Goal: Task Accomplishment & Management: Manage account settings

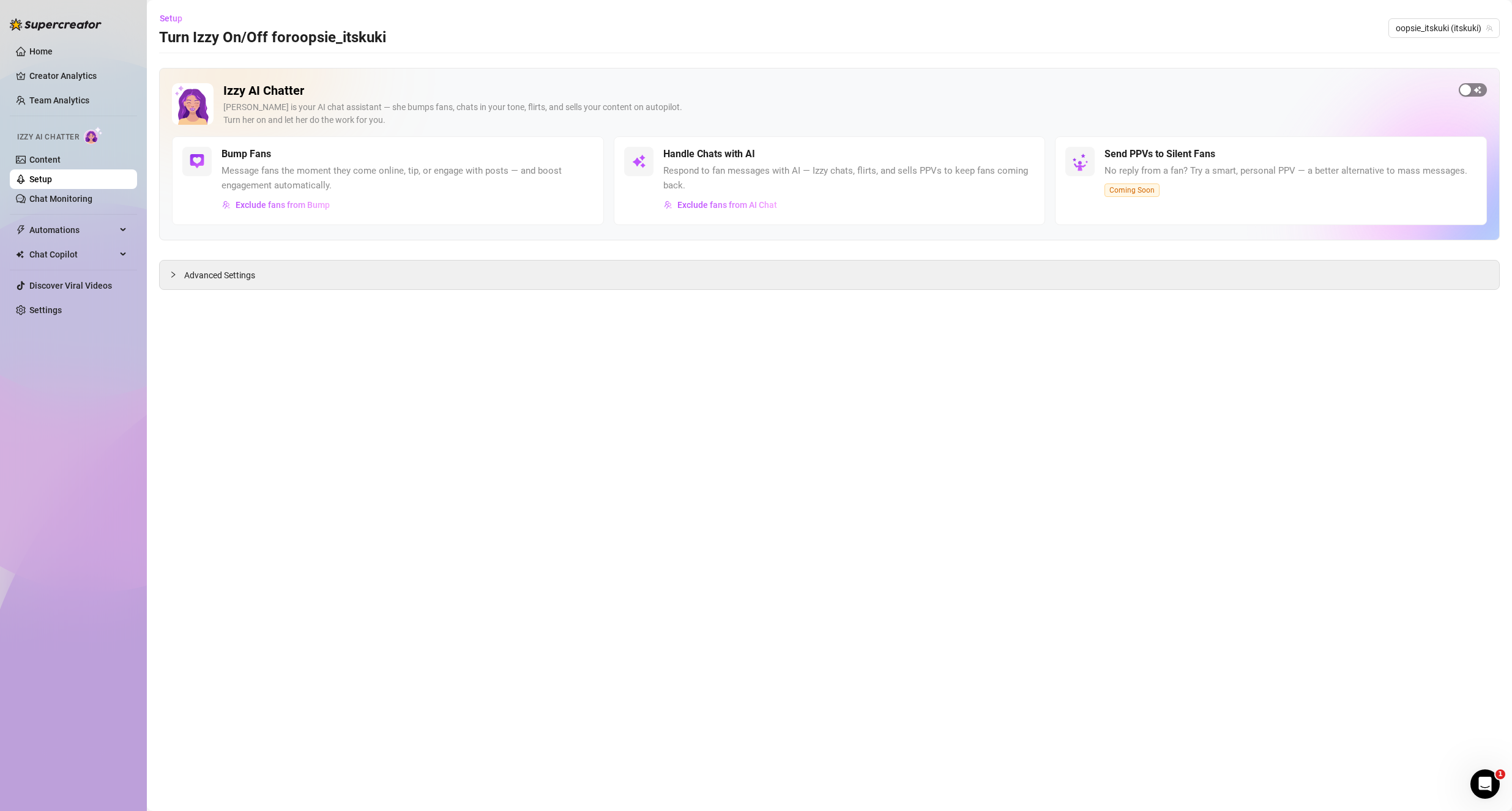
click at [1470, 84] on button "button" at bounding box center [1473, 90] width 28 height 14
click at [310, 204] on span "Exclude fans from Bump" at bounding box center [282, 204] width 94 height 9
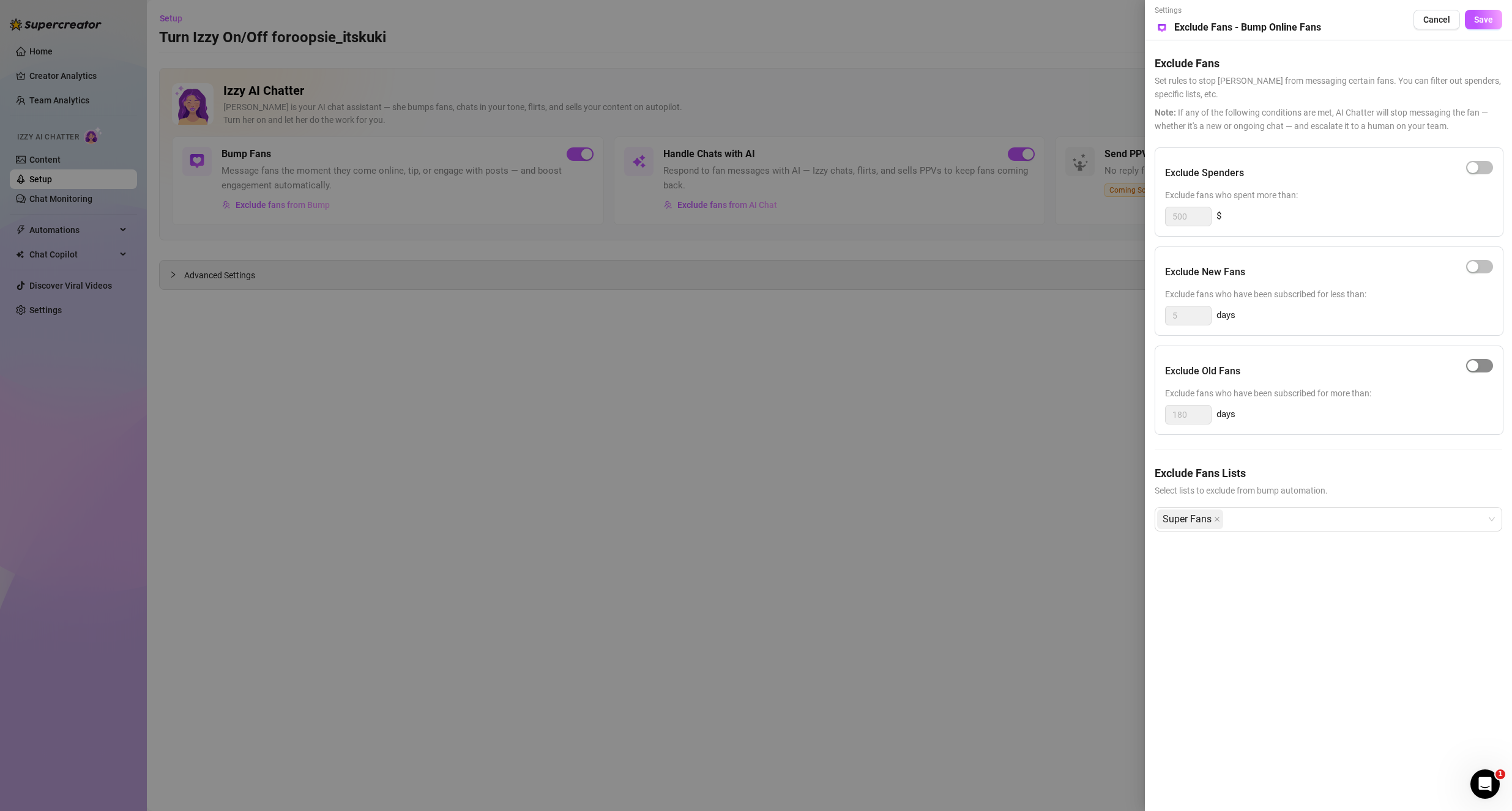
click at [1481, 362] on span "button" at bounding box center [1479, 366] width 27 height 14
click at [1479, 171] on button "button" at bounding box center [1479, 167] width 27 height 14
drag, startPoint x: 1199, startPoint y: 217, endPoint x: 1159, endPoint y: 212, distance: 40.3
click at [1159, 212] on div "Exclude Spenders Exclude fans who spent more than: 500 $" at bounding box center [1329, 192] width 349 height 89
type input "150"
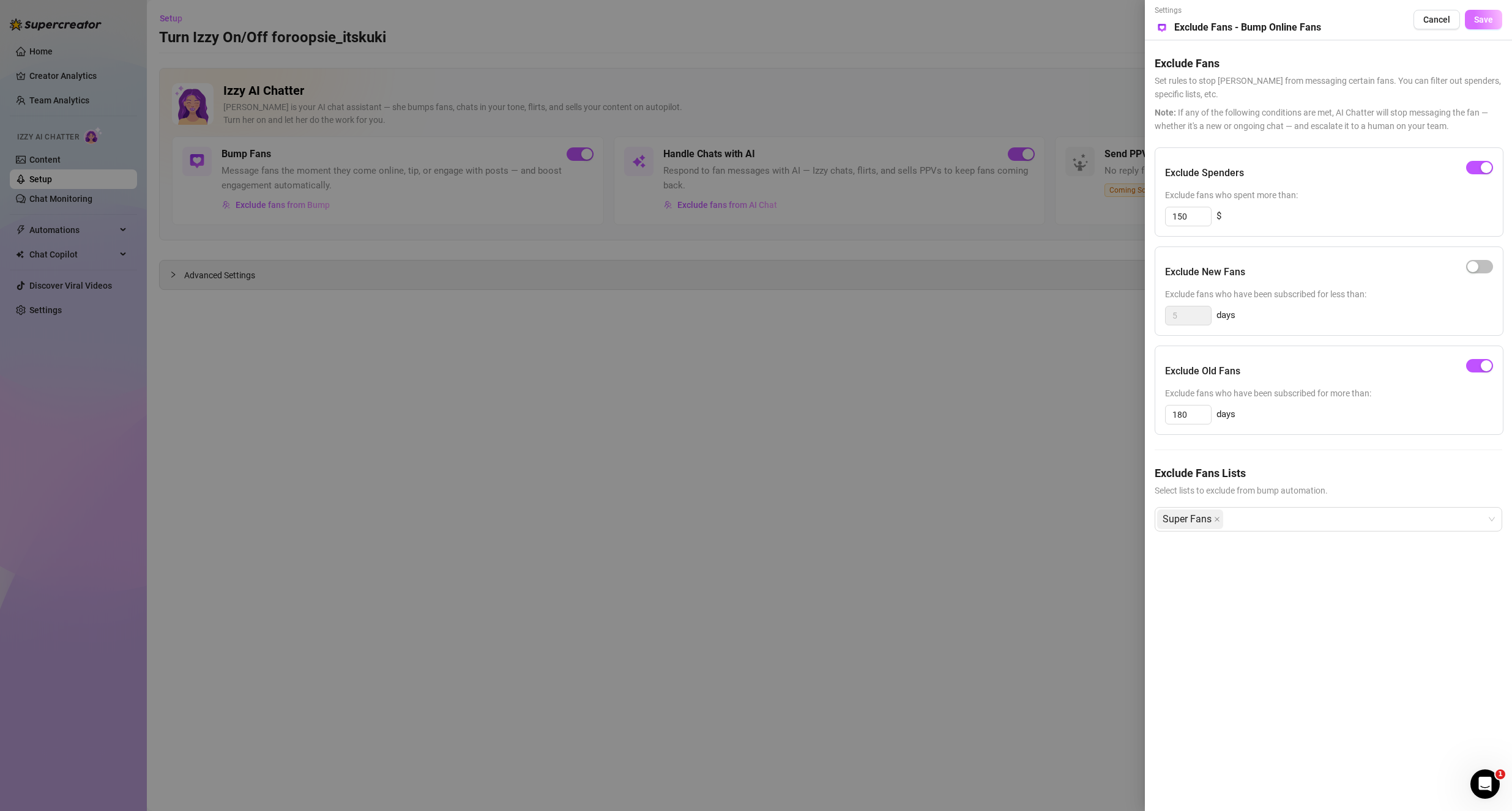
click at [1482, 15] on span "Save" at bounding box center [1484, 19] width 19 height 9
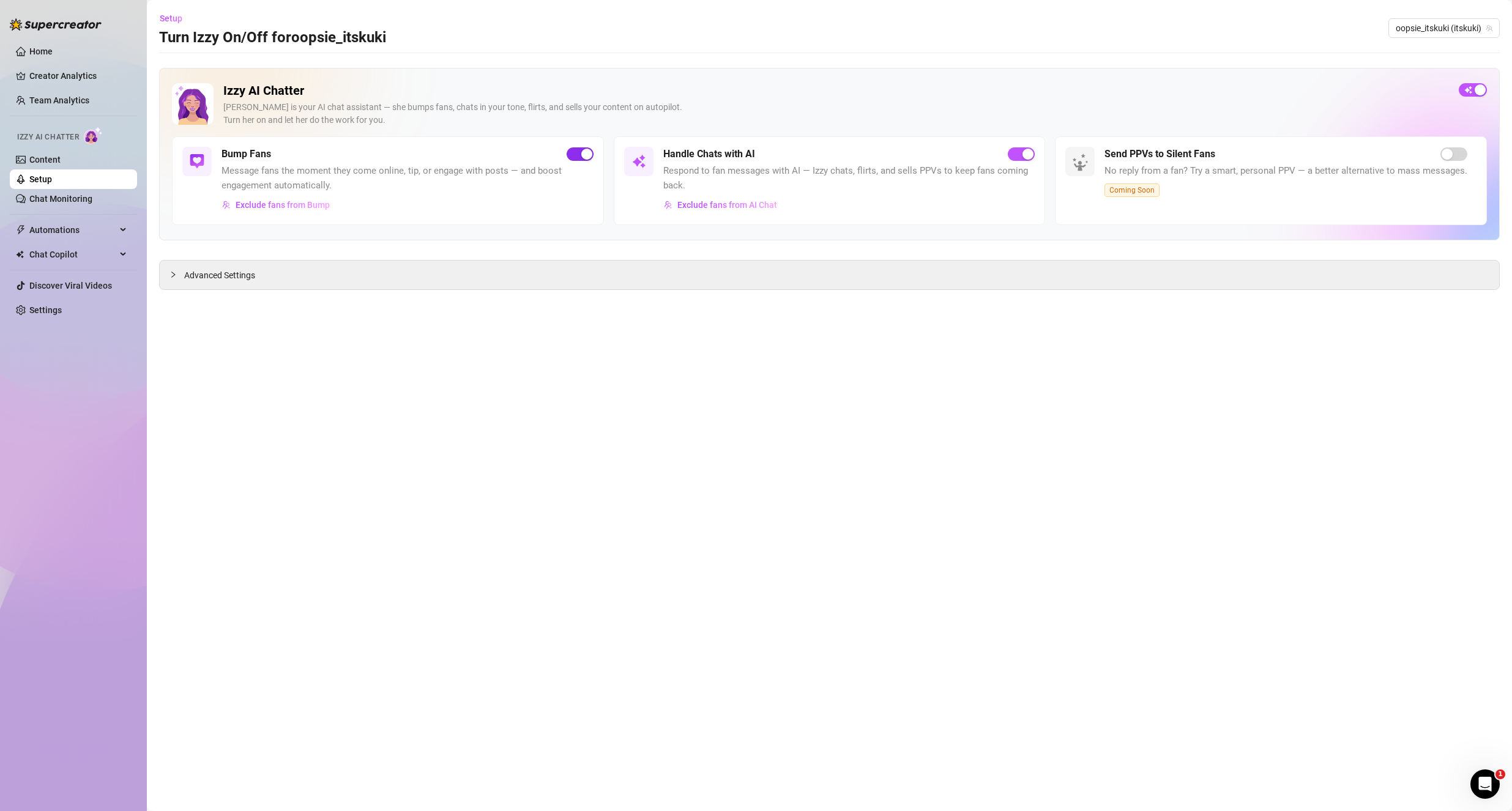
click at [579, 152] on span "button" at bounding box center [580, 154] width 27 height 14
click at [255, 275] on span "Advanced Settings" at bounding box center [220, 275] width 71 height 14
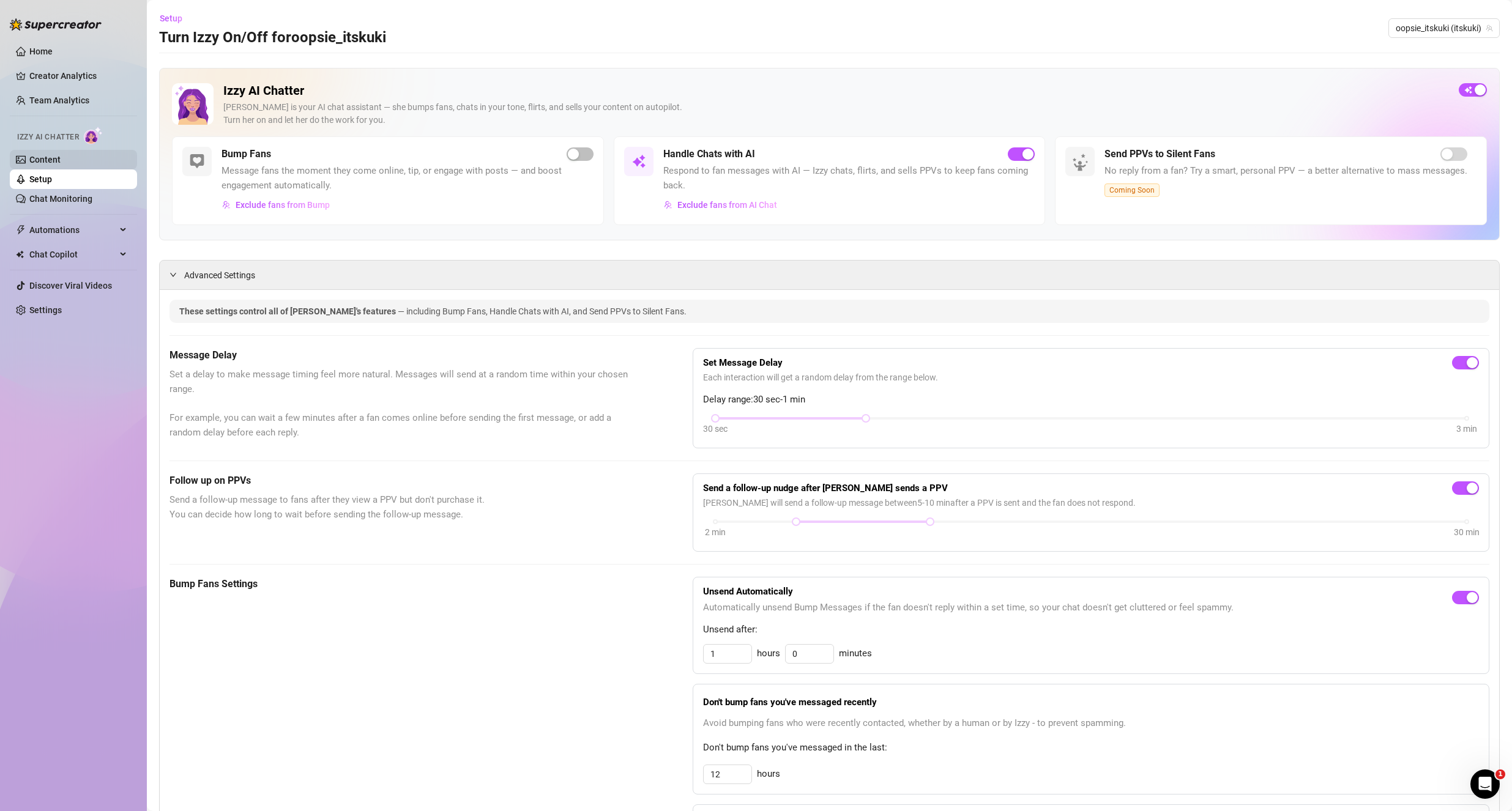
click at [61, 164] on link "Content" at bounding box center [45, 159] width 31 height 9
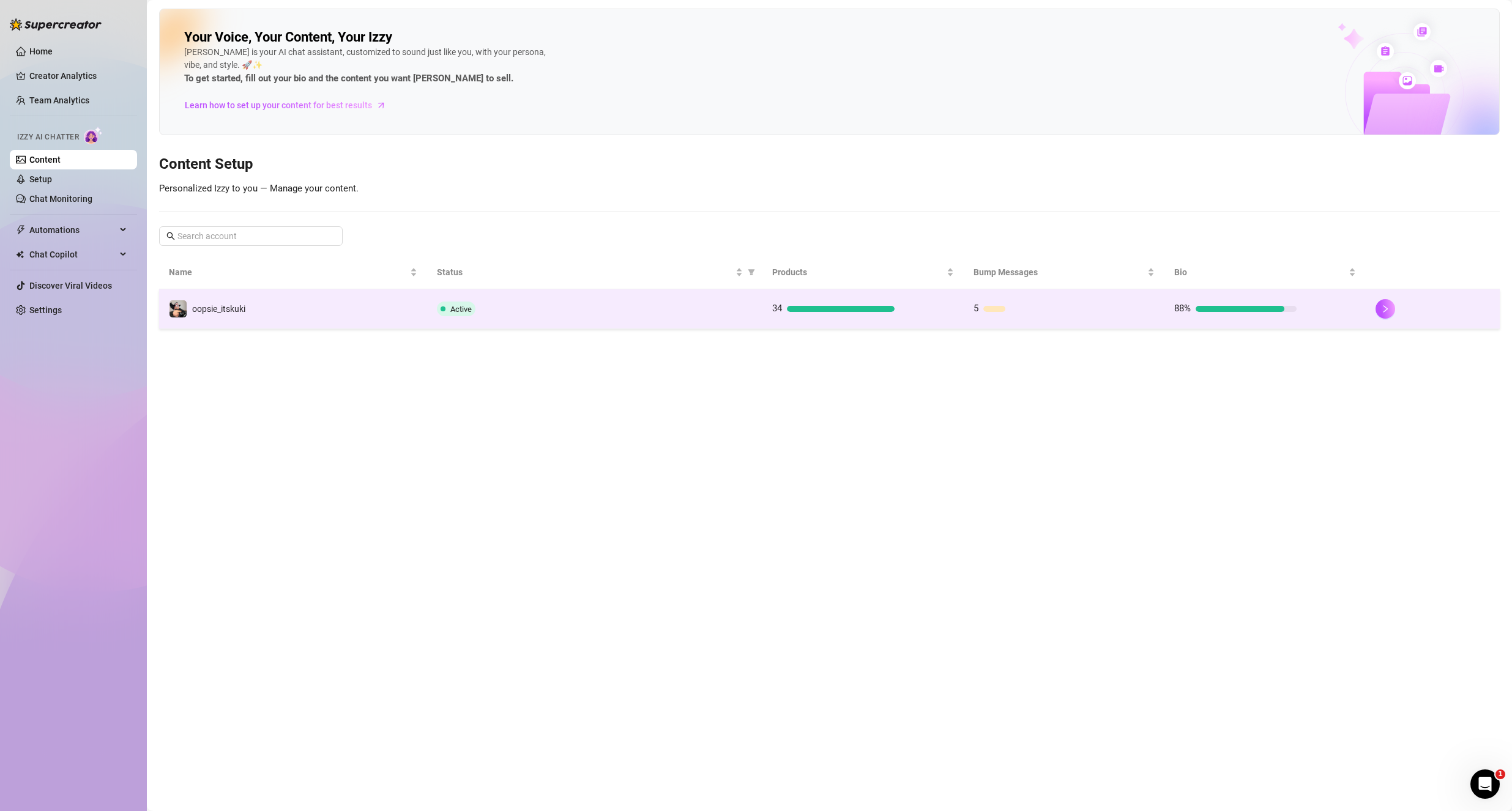
click at [272, 312] on td "oopsie_itskuki" at bounding box center [293, 309] width 268 height 39
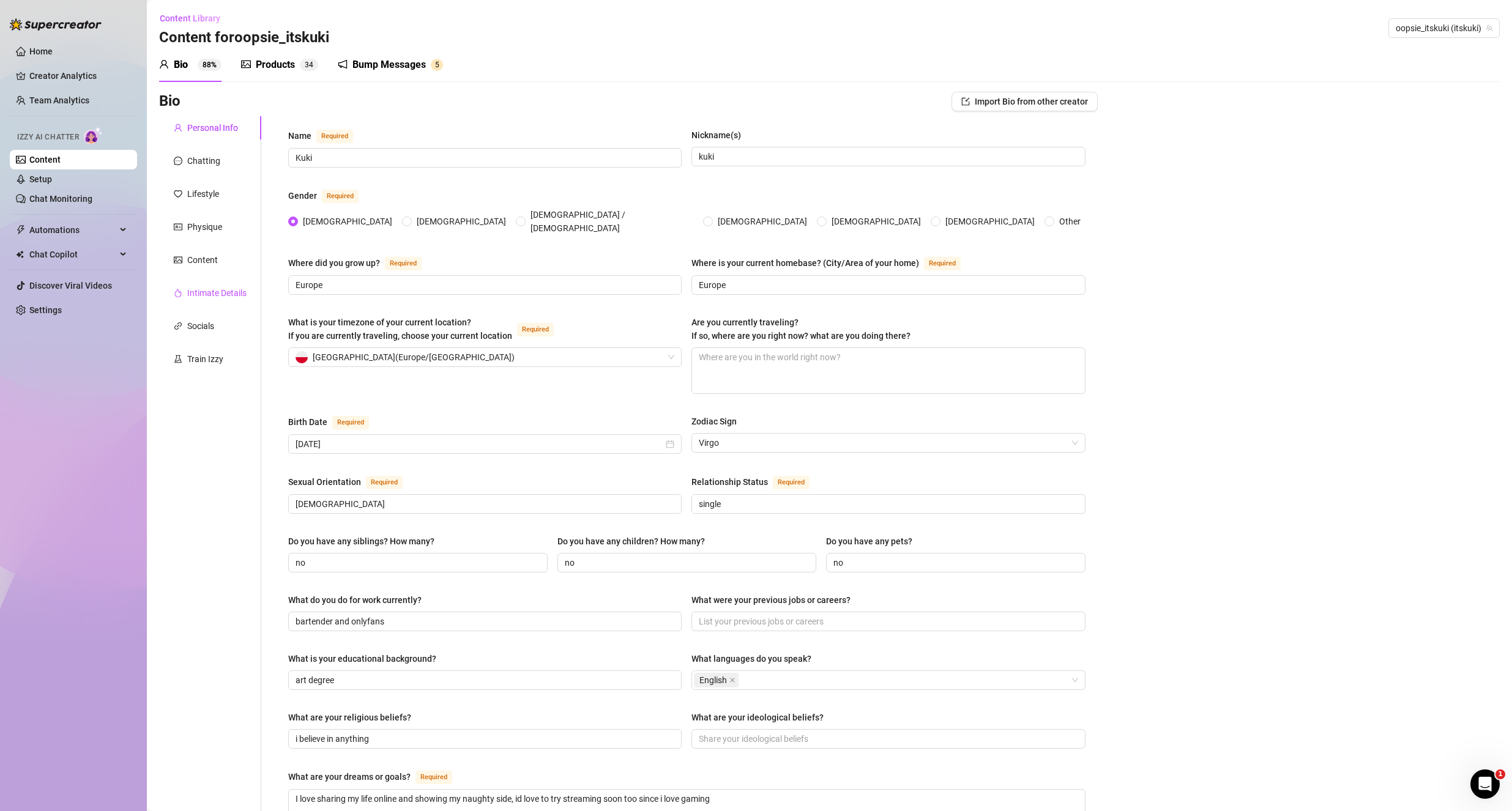
click at [215, 297] on div "Intimate Details" at bounding box center [216, 294] width 59 height 14
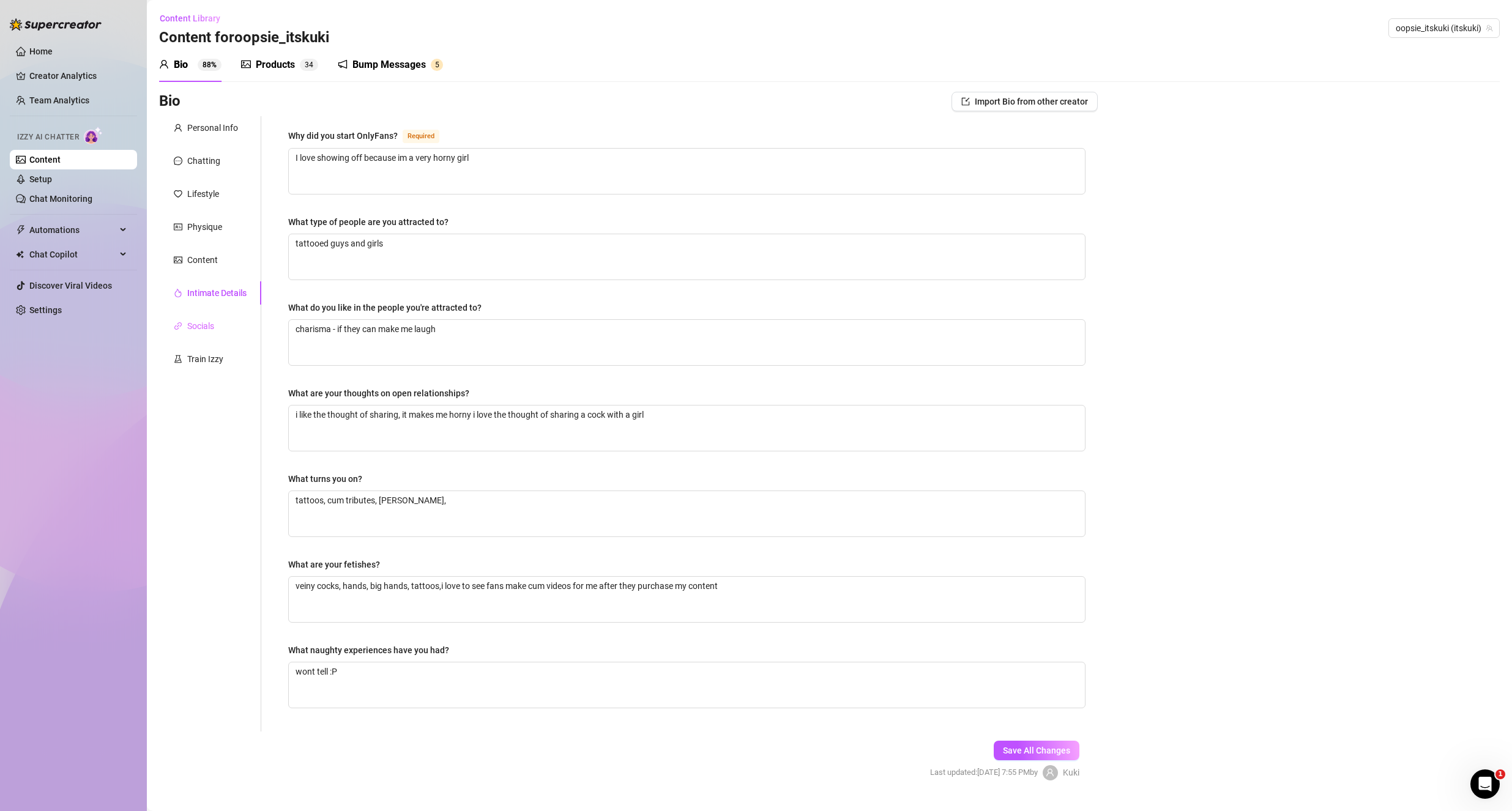
click at [214, 335] on div "Socials" at bounding box center [209, 325] width 102 height 23
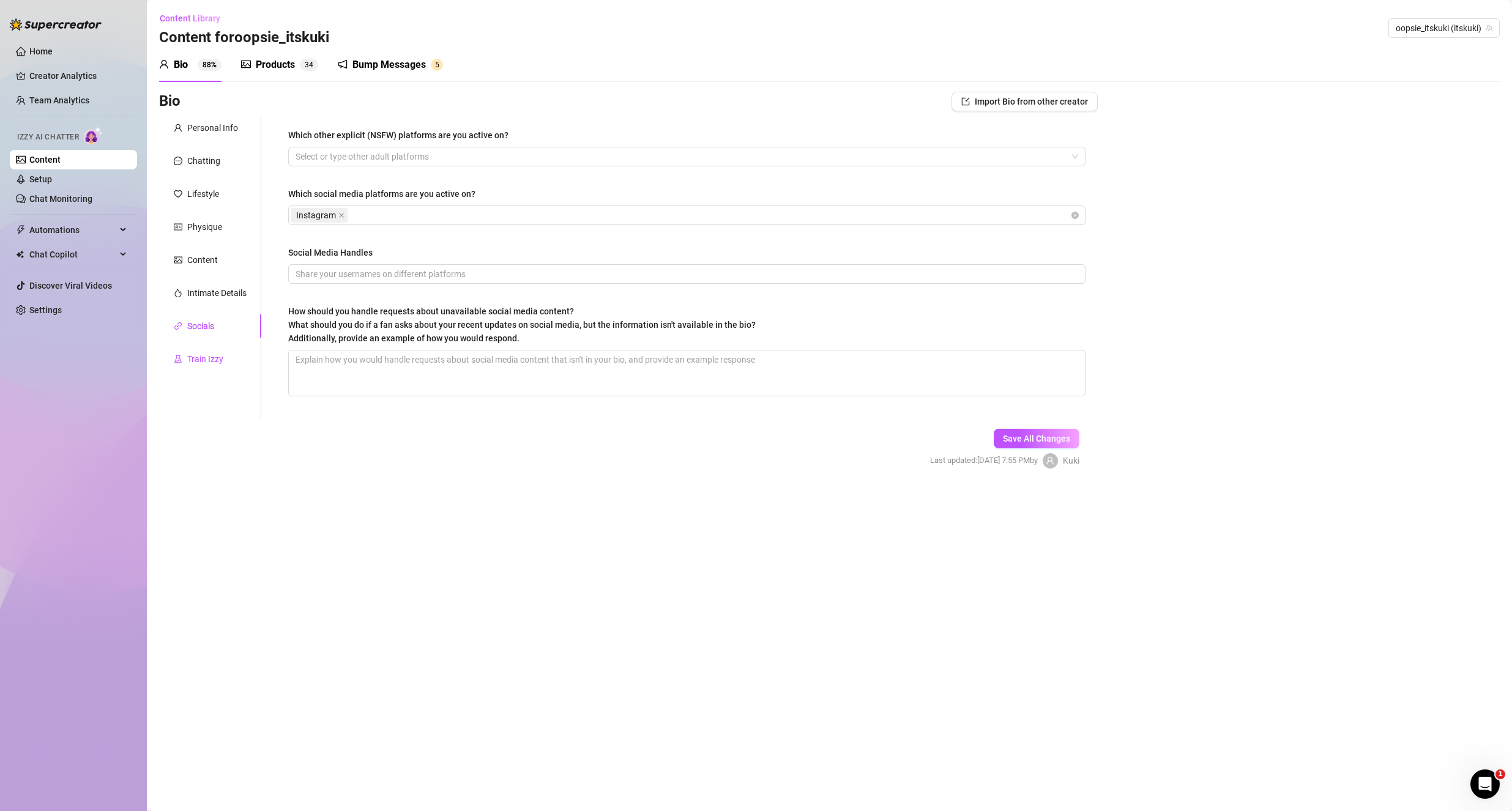
click at [215, 355] on div "Train Izzy" at bounding box center [205, 360] width 36 height 14
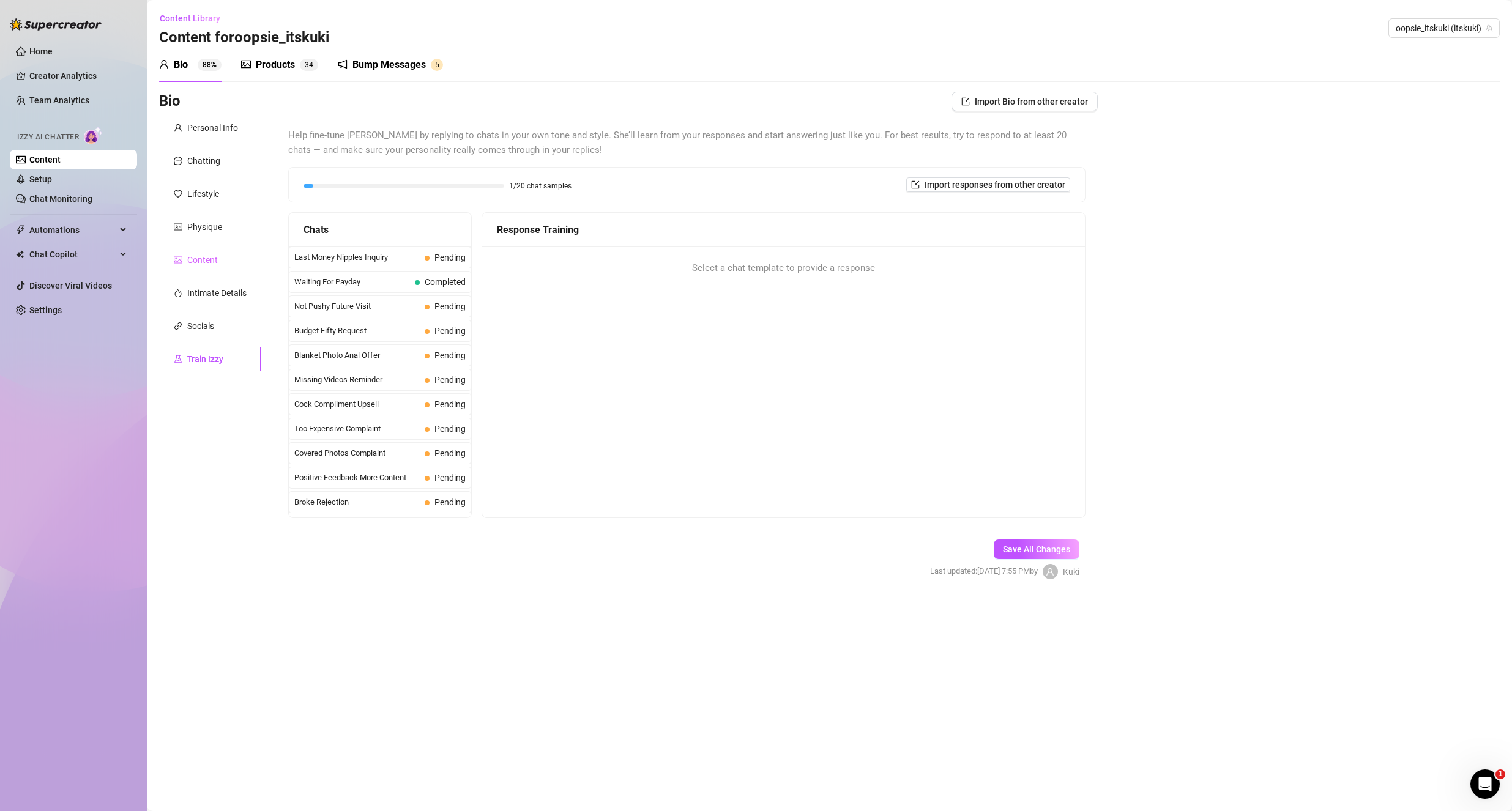
click at [210, 248] on div "Content" at bounding box center [209, 259] width 102 height 23
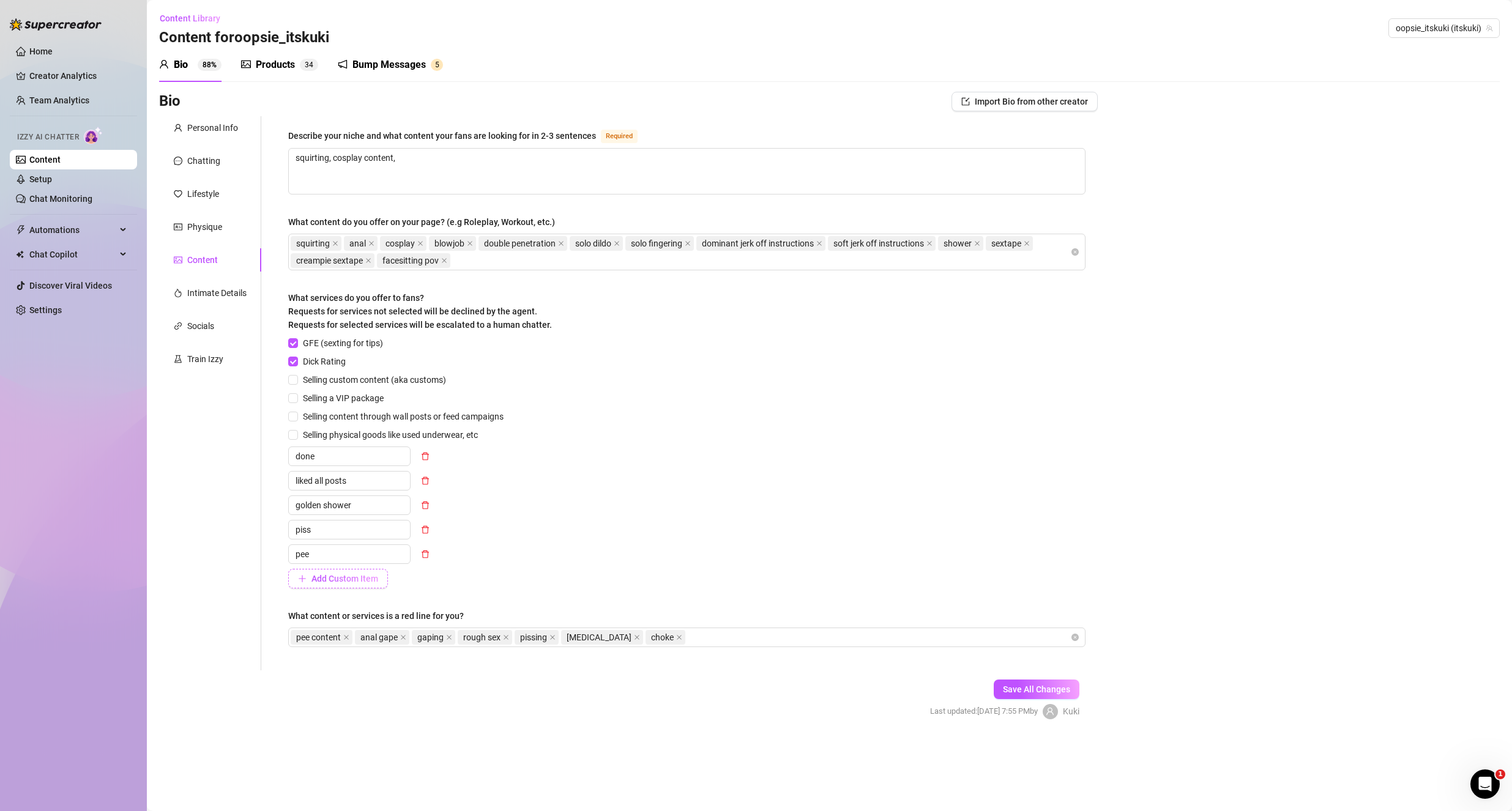
click at [344, 574] on span "Add Custom Item" at bounding box center [345, 578] width 67 height 9
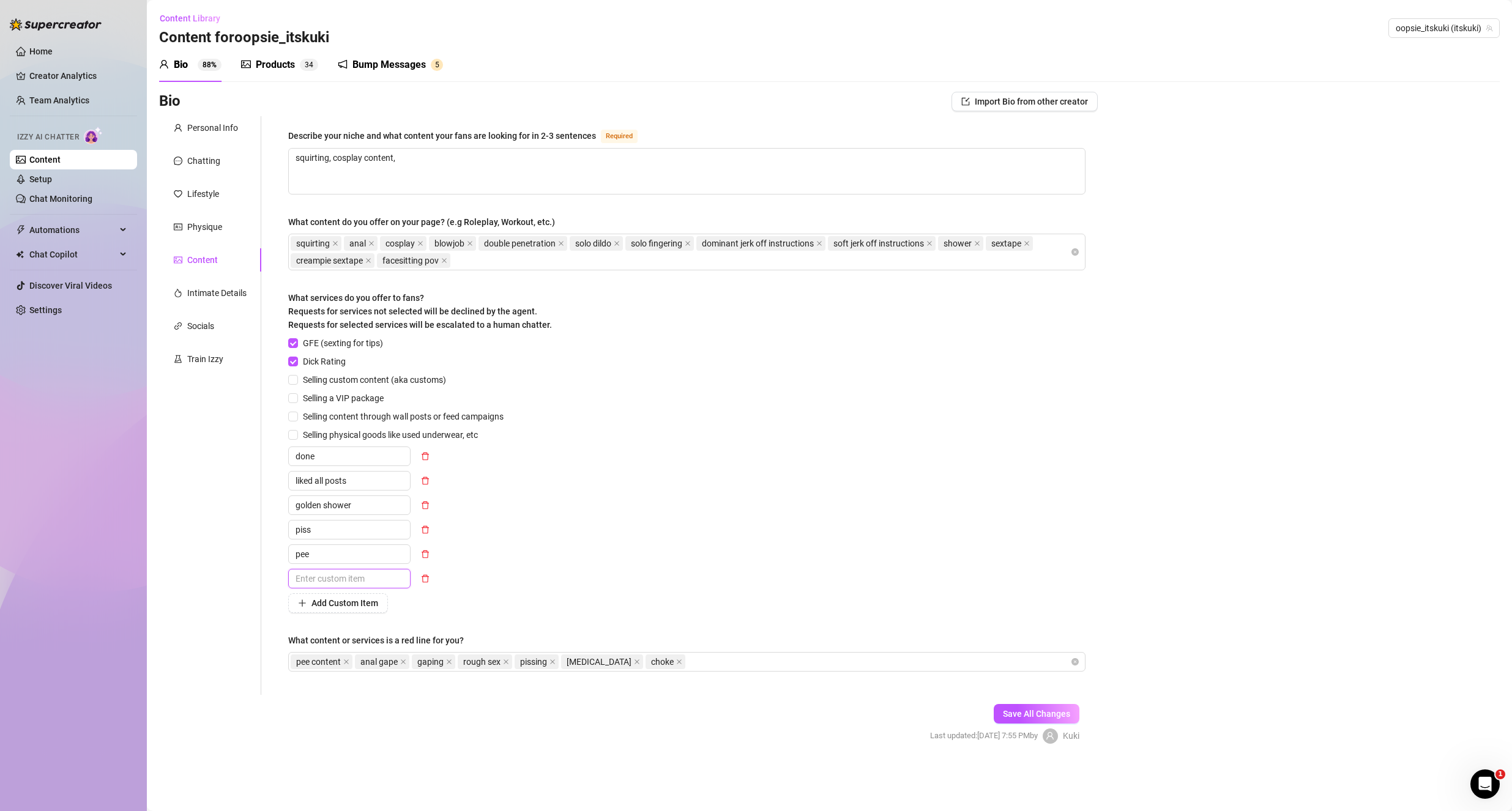
click at [367, 580] on input "text" at bounding box center [349, 578] width 123 height 20
type input "meet"
click at [633, 560] on div "GFE (sexting for tips) Dick Rating Selling custom content (aka customs) Selling…" at bounding box center [687, 475] width 798 height 276
click at [1022, 704] on button "Save All Changes" at bounding box center [1037, 713] width 86 height 20
click at [1029, 709] on span "Save All Changes" at bounding box center [1036, 713] width 67 height 9
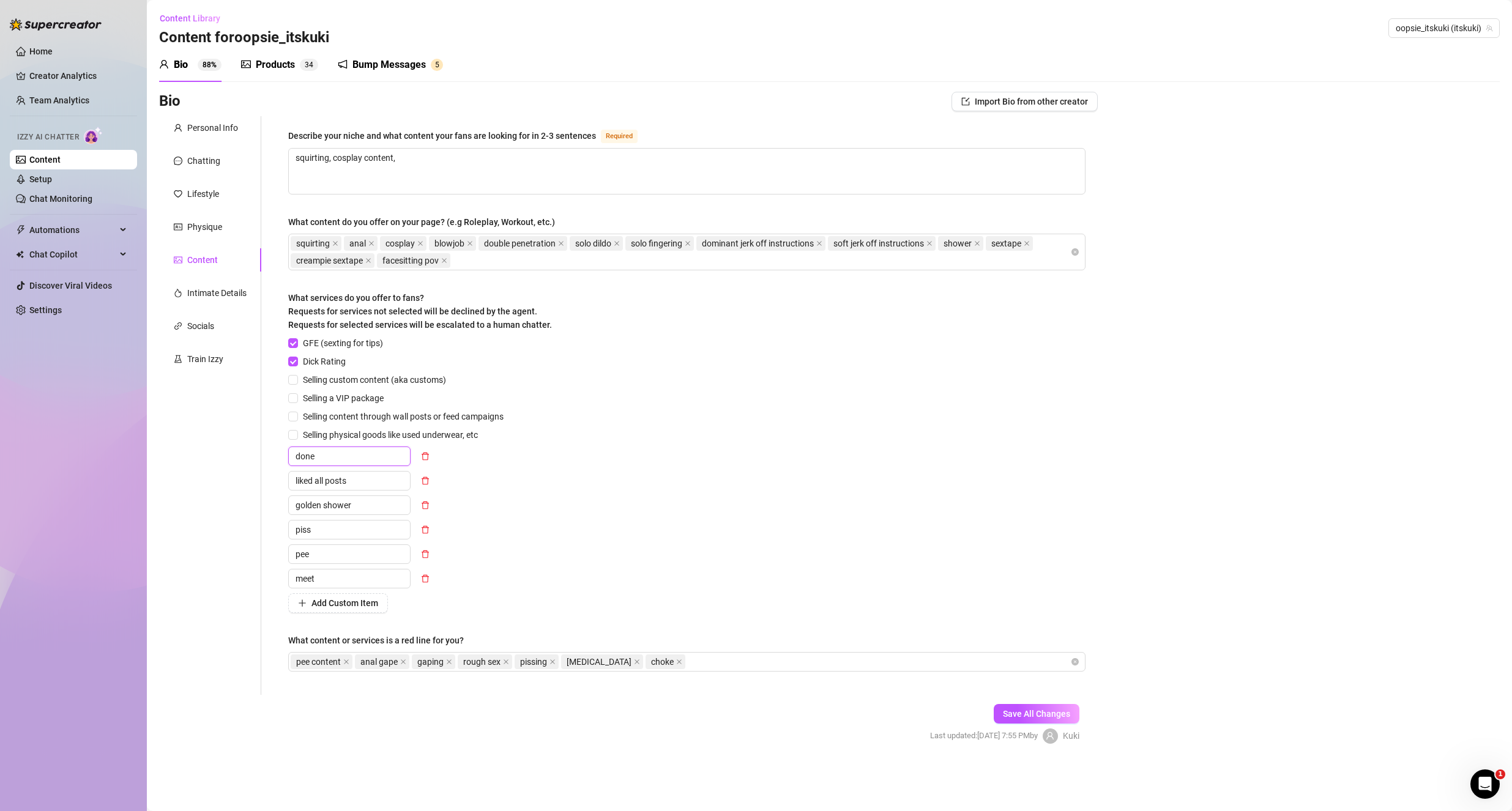
click at [363, 461] on input "done" at bounding box center [349, 456] width 123 height 20
click at [1162, 546] on div "Bio Import Bio from other creator Personal Info Chatting Lifestyle Physique Con…" at bounding box center [829, 428] width 1341 height 674
click at [333, 595] on button "Add Custom Item" at bounding box center [338, 602] width 100 height 20
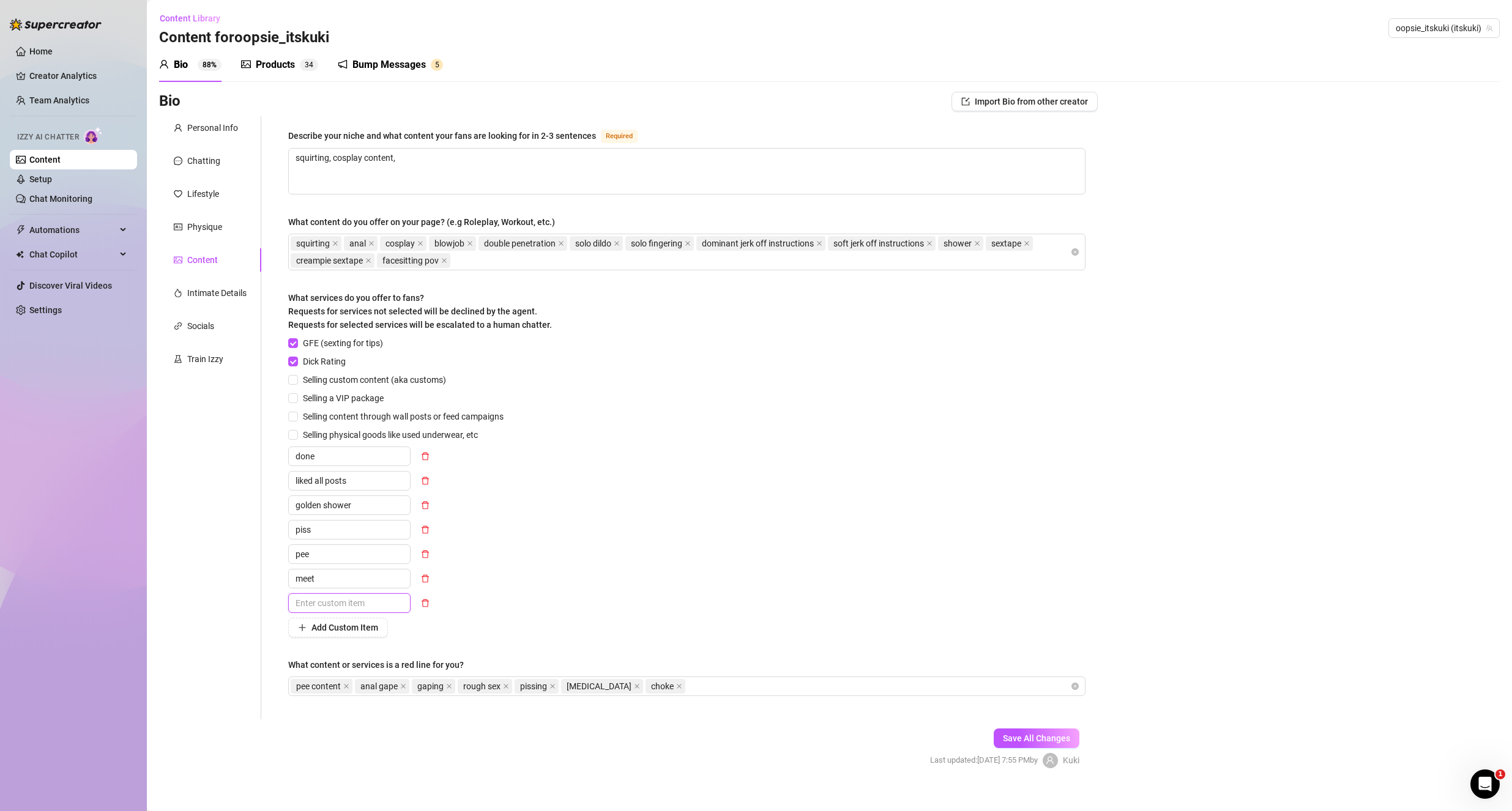
click at [319, 602] on input "text" at bounding box center [349, 602] width 123 height 20
type input ""DONE""
click at [1023, 734] on span "Save All Changes" at bounding box center [1036, 738] width 67 height 9
click at [1003, 734] on span "Save All Changes" at bounding box center [1036, 738] width 67 height 9
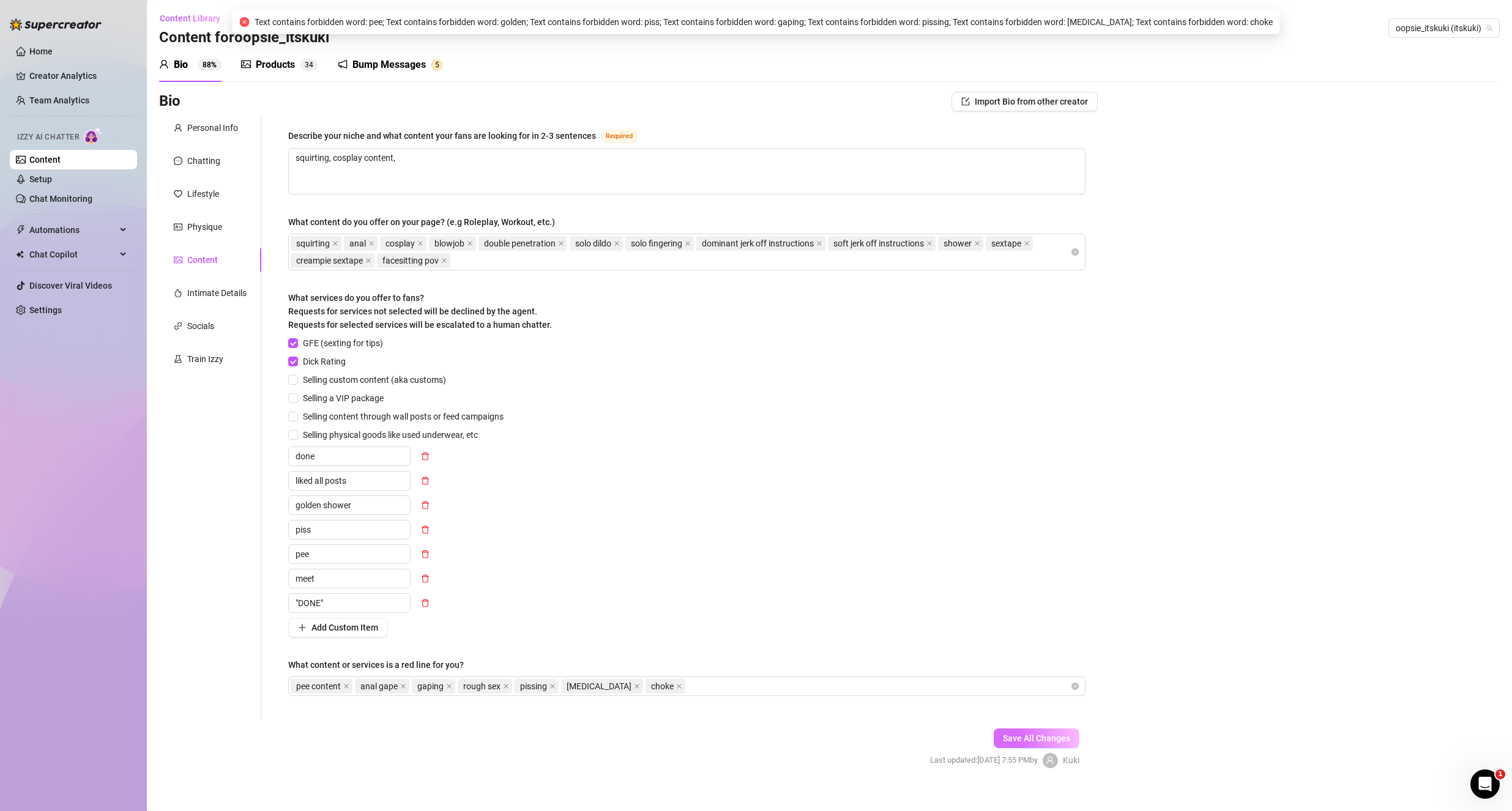
click at [1003, 734] on span "Save All Changes" at bounding box center [1036, 738] width 67 height 9
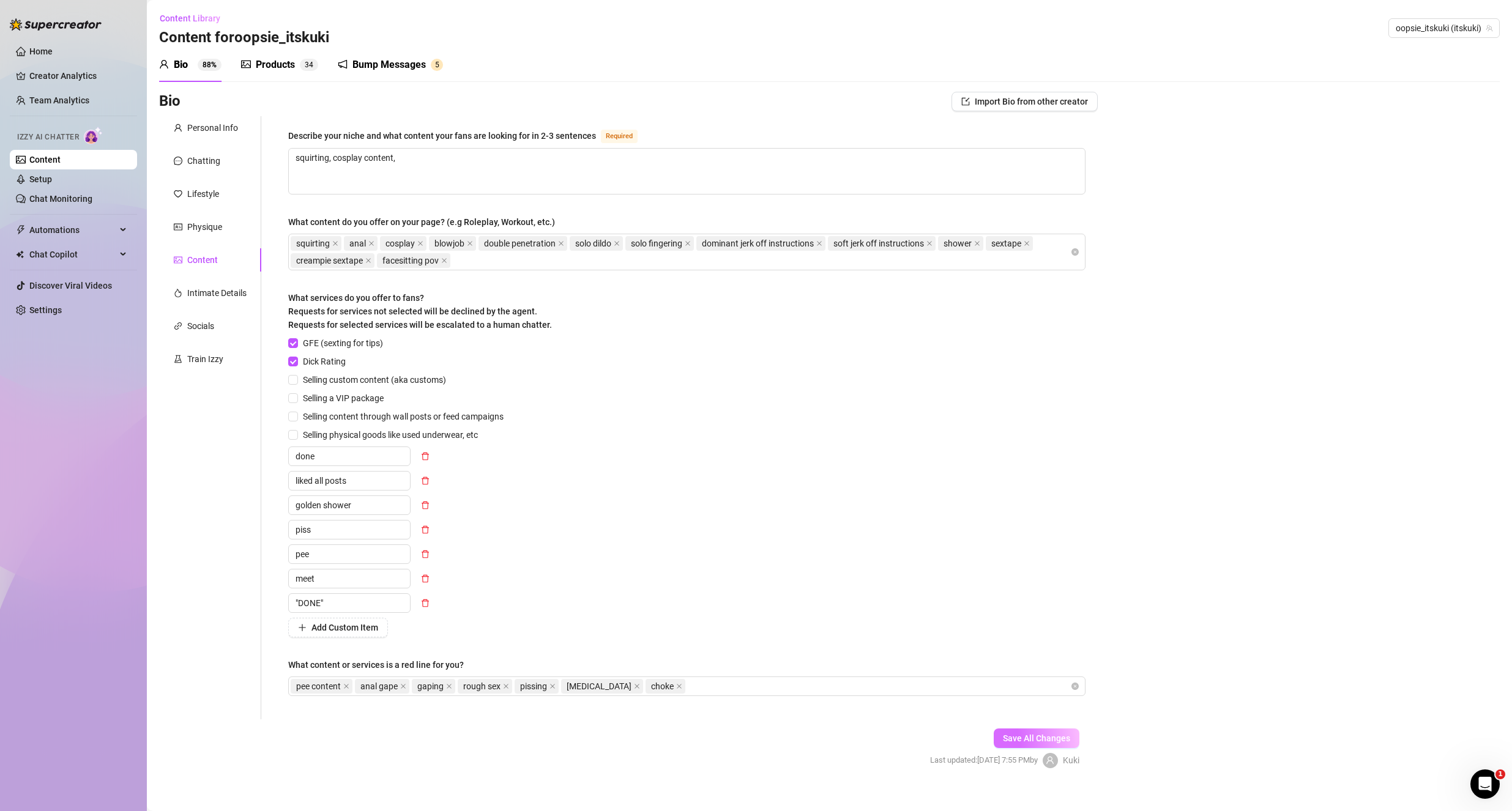
click at [1003, 734] on span "Save All Changes" at bounding box center [1036, 738] width 67 height 9
click at [429, 505] on icon "delete" at bounding box center [425, 505] width 9 height 9
type input "pee"
type input "meet"
type input ""DONE""
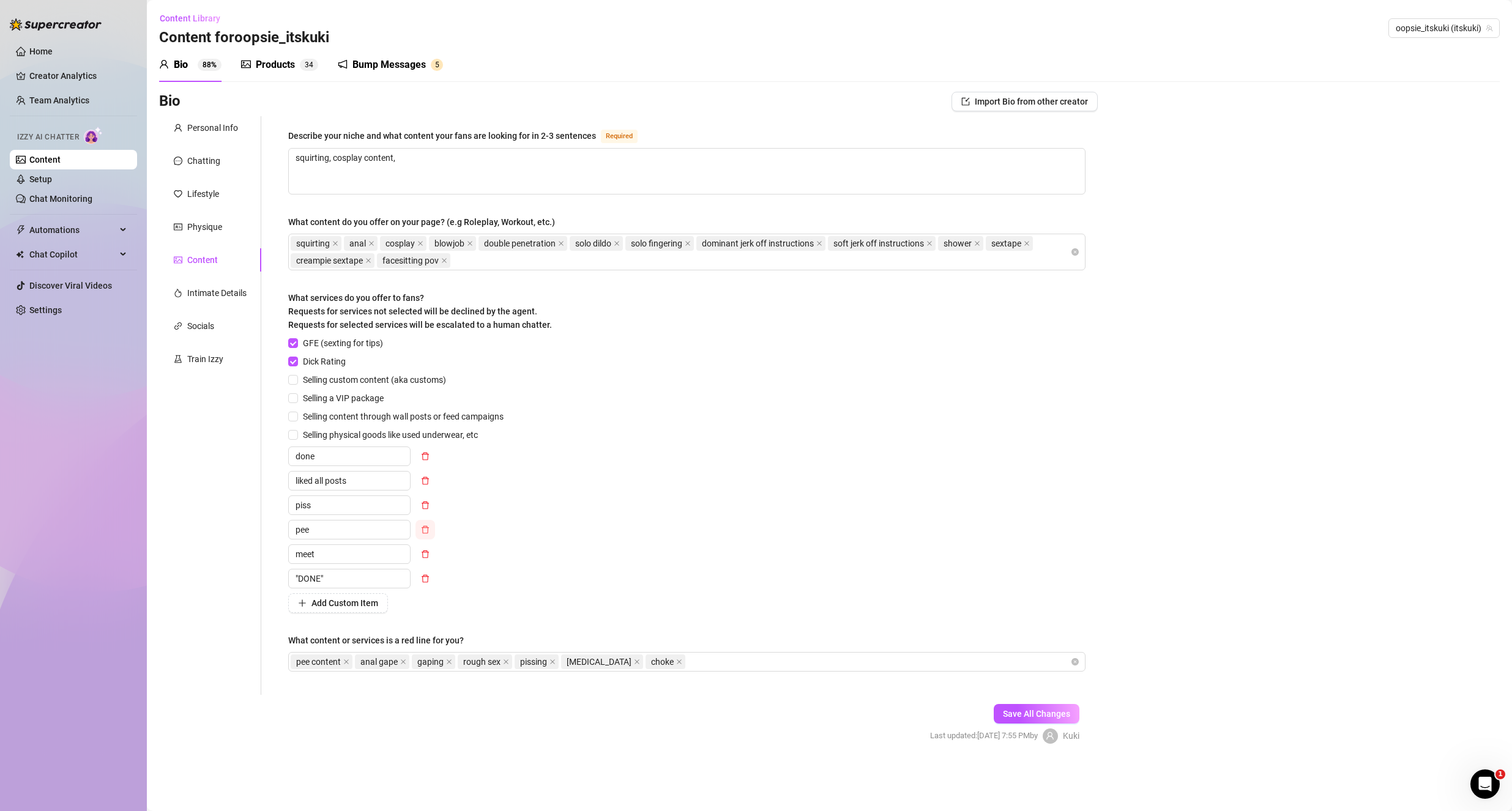
click at [432, 528] on button "button" at bounding box center [425, 530] width 20 height 20
type input ""DONE""
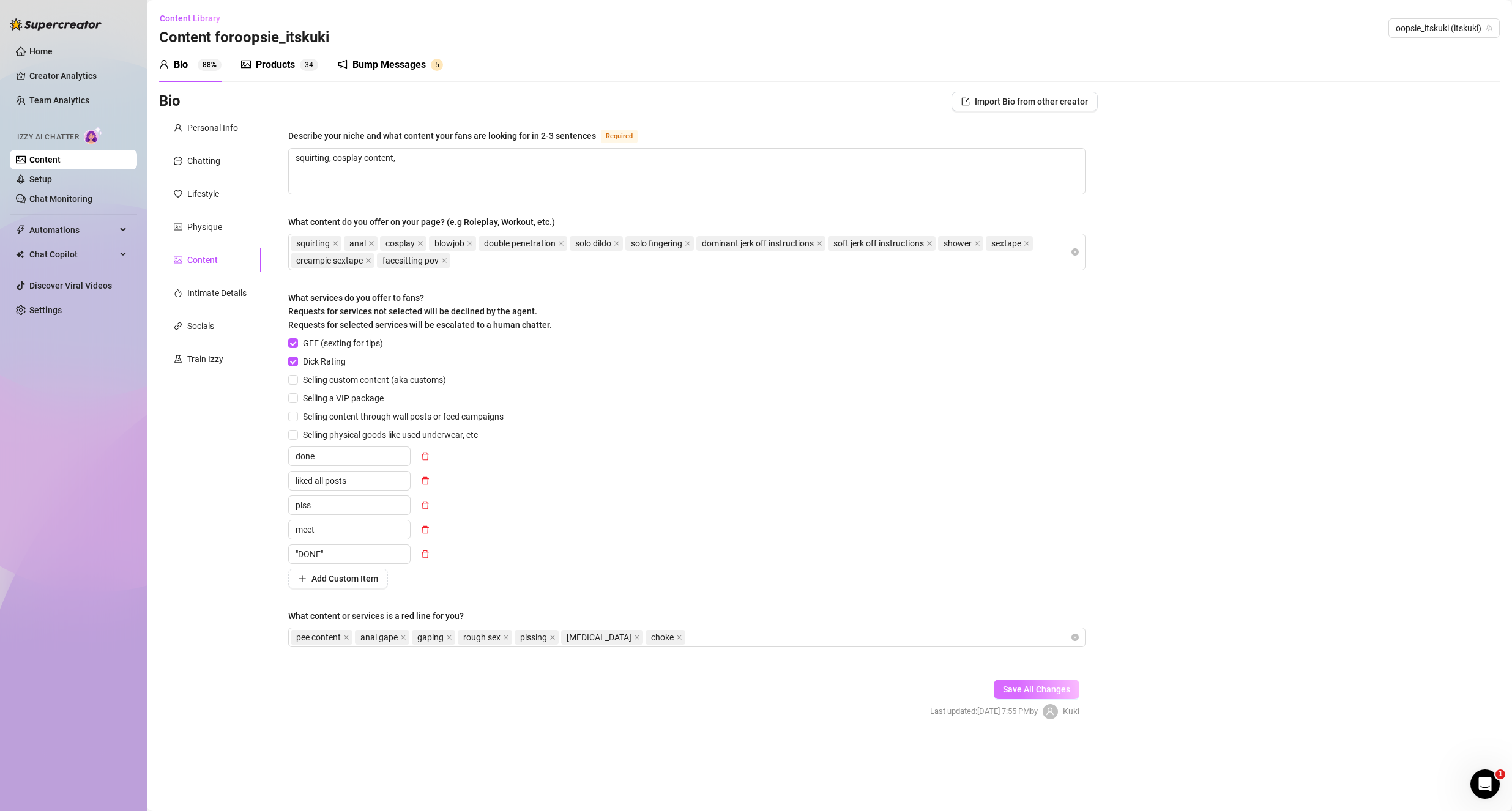
click at [1025, 685] on span "Save All Changes" at bounding box center [1036, 689] width 67 height 9
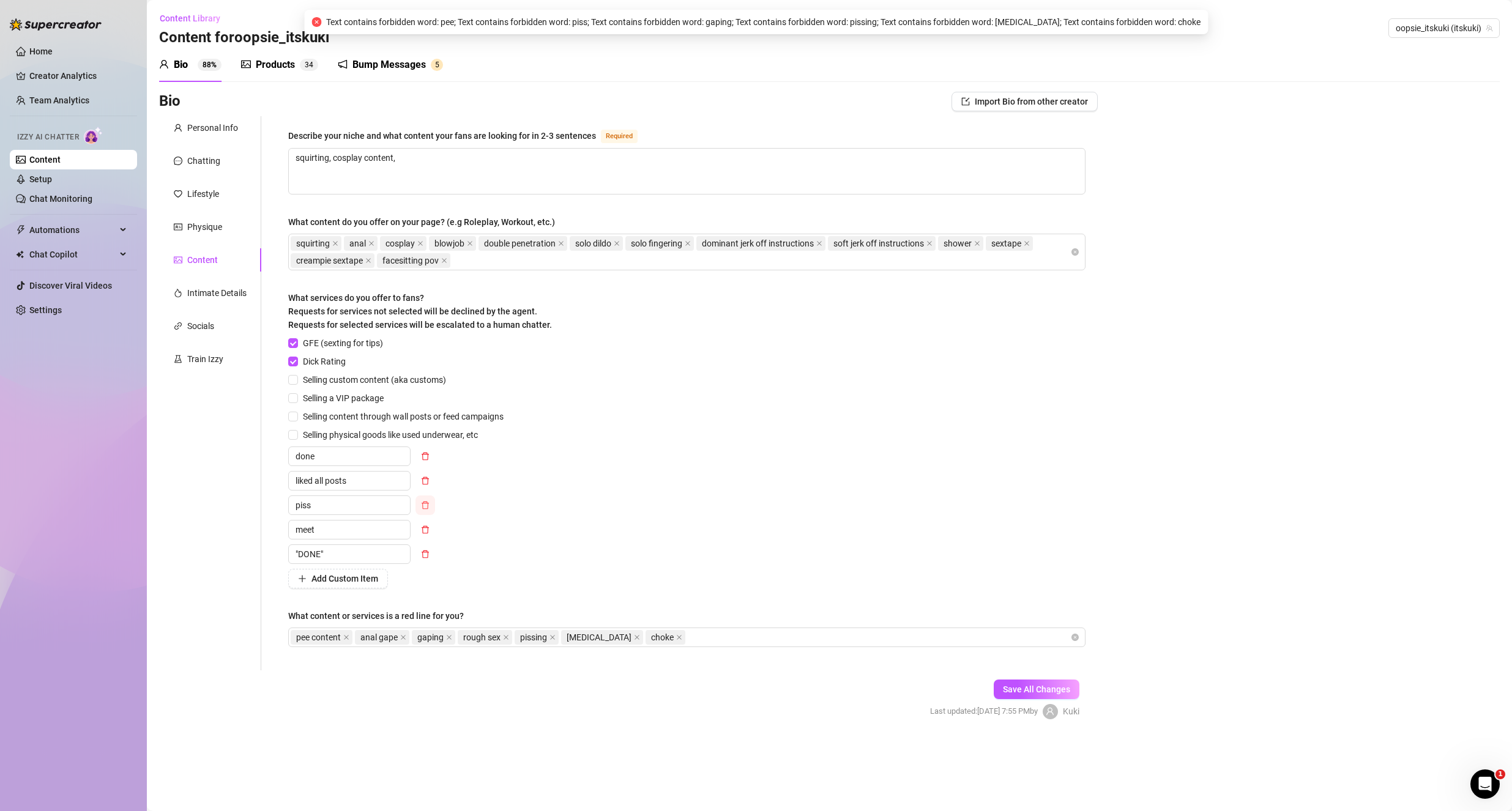
click at [431, 502] on button "button" at bounding box center [425, 505] width 20 height 20
type input ""DONE""
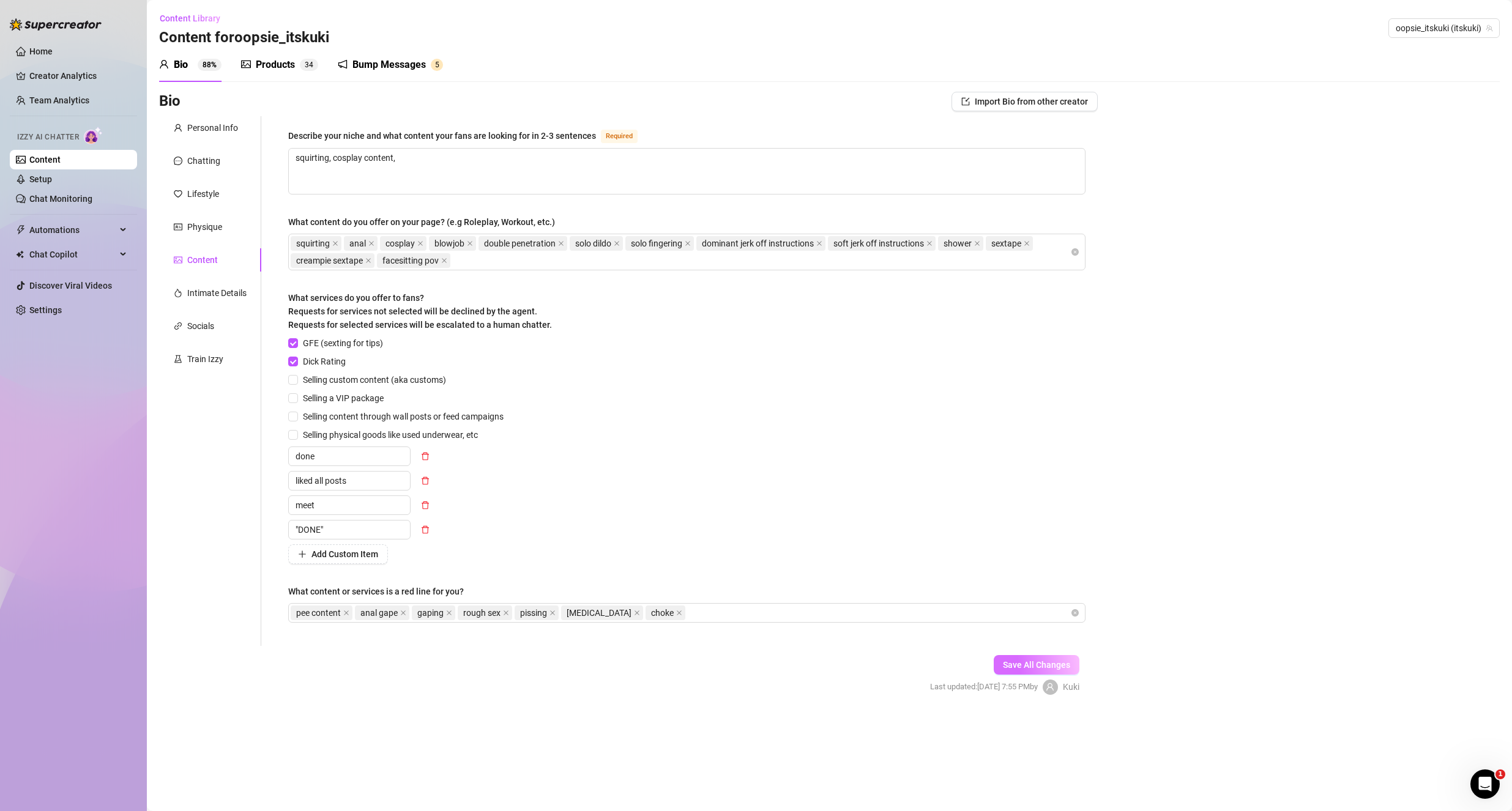
click at [1037, 666] on span "Save All Changes" at bounding box center [1036, 664] width 67 height 9
click at [346, 613] on icon "close" at bounding box center [347, 613] width 5 height 5
click at [385, 613] on icon "close" at bounding box center [386, 613] width 5 height 5
click at [445, 613] on icon "close" at bounding box center [442, 613] width 6 height 6
click at [1066, 669] on span "Save All Changes" at bounding box center [1036, 664] width 67 height 9
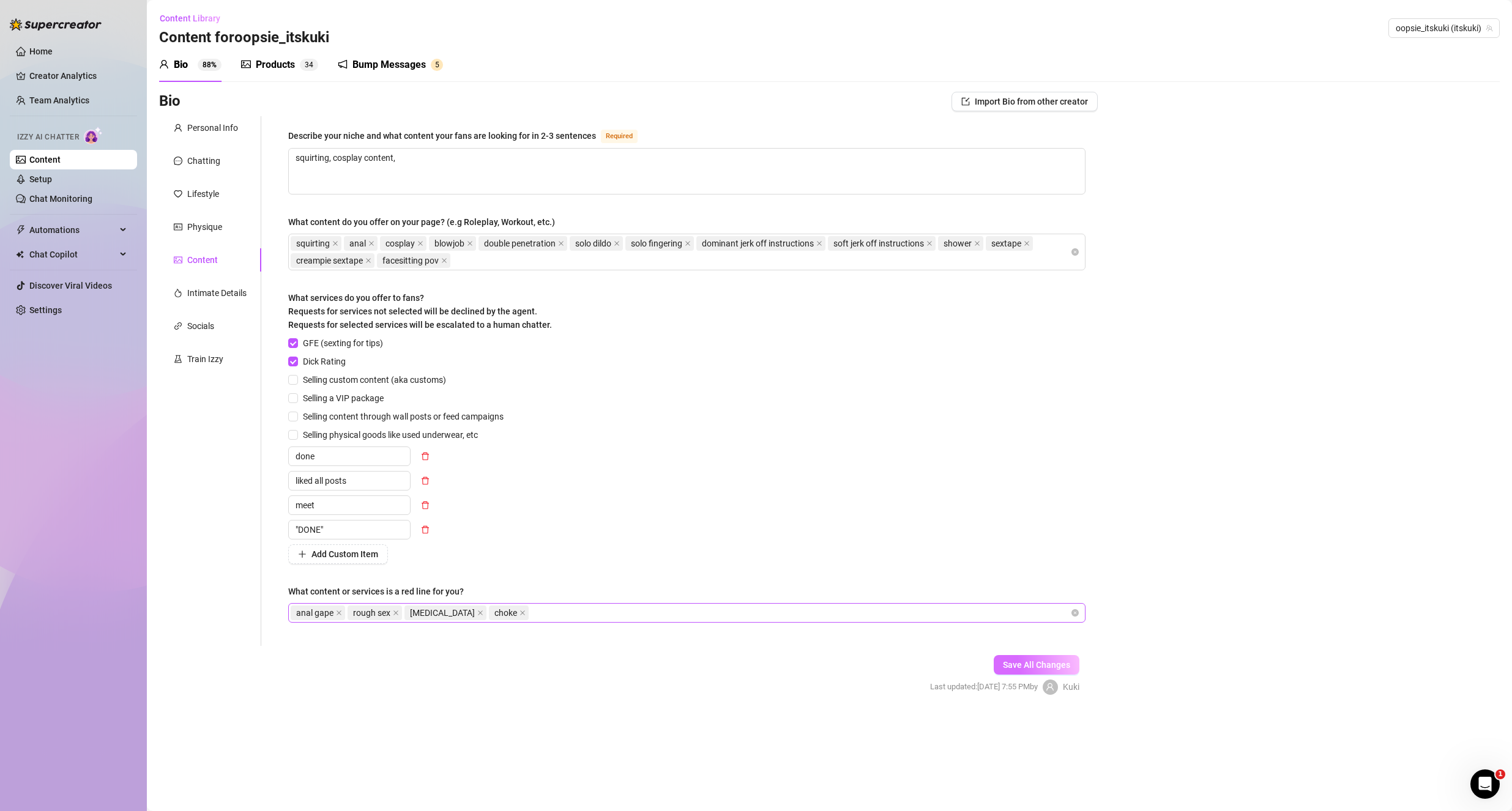
click at [1011, 664] on span "Save All Changes" at bounding box center [1036, 664] width 67 height 9
click at [519, 615] on span at bounding box center [522, 613] width 6 height 14
click at [477, 613] on icon "close" at bounding box center [480, 613] width 6 height 6
click at [1065, 660] on span "Save All Changes" at bounding box center [1036, 664] width 67 height 9
click at [738, 538] on div "GFE (sexting for tips) Dick Rating Selling custom content (aka customs) Selling…" at bounding box center [687, 450] width 798 height 227
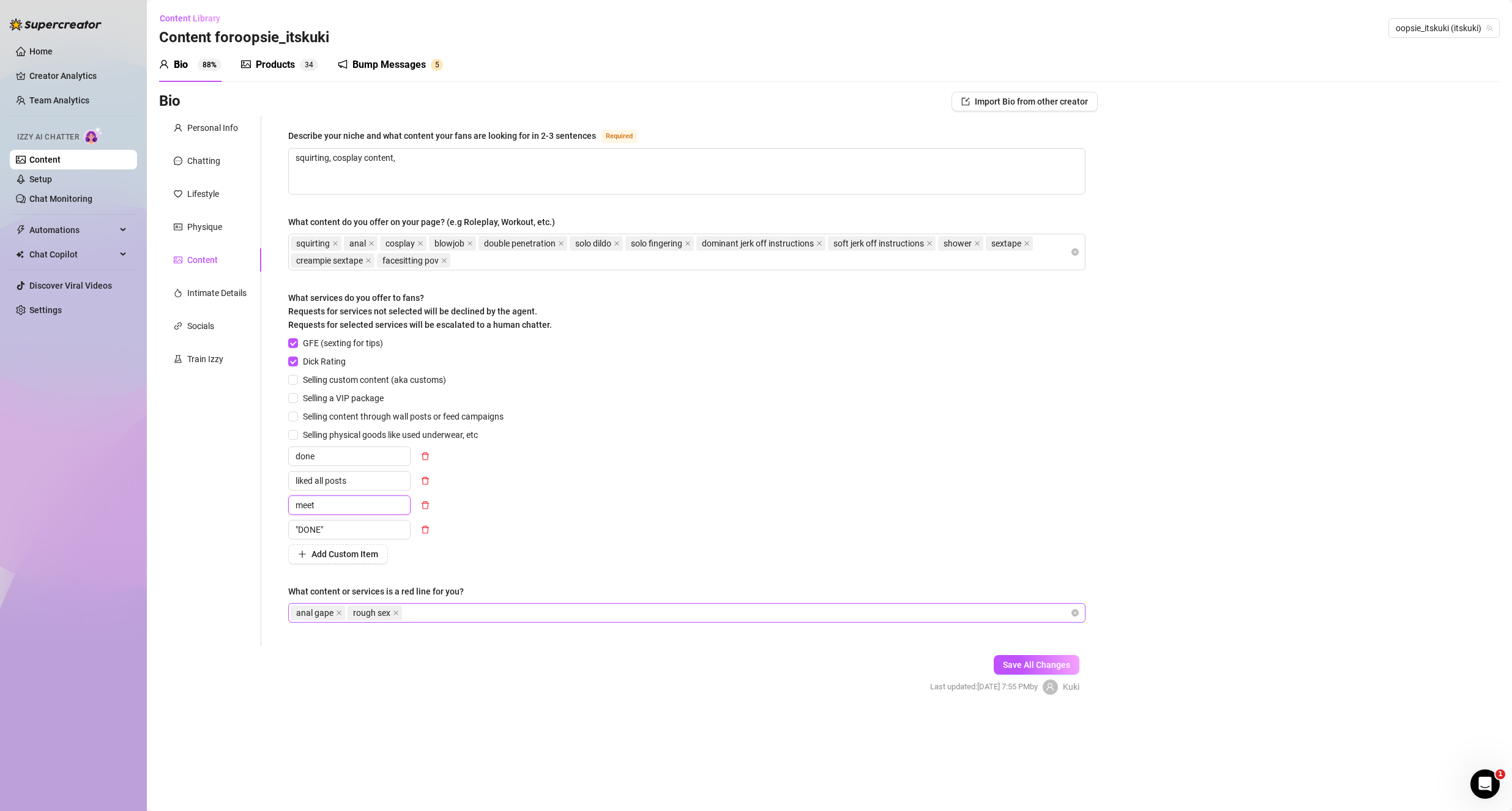
click at [344, 501] on input "meet" at bounding box center [349, 505] width 123 height 20
type input "m"
click at [426, 507] on icon "delete" at bounding box center [425, 505] width 9 height 9
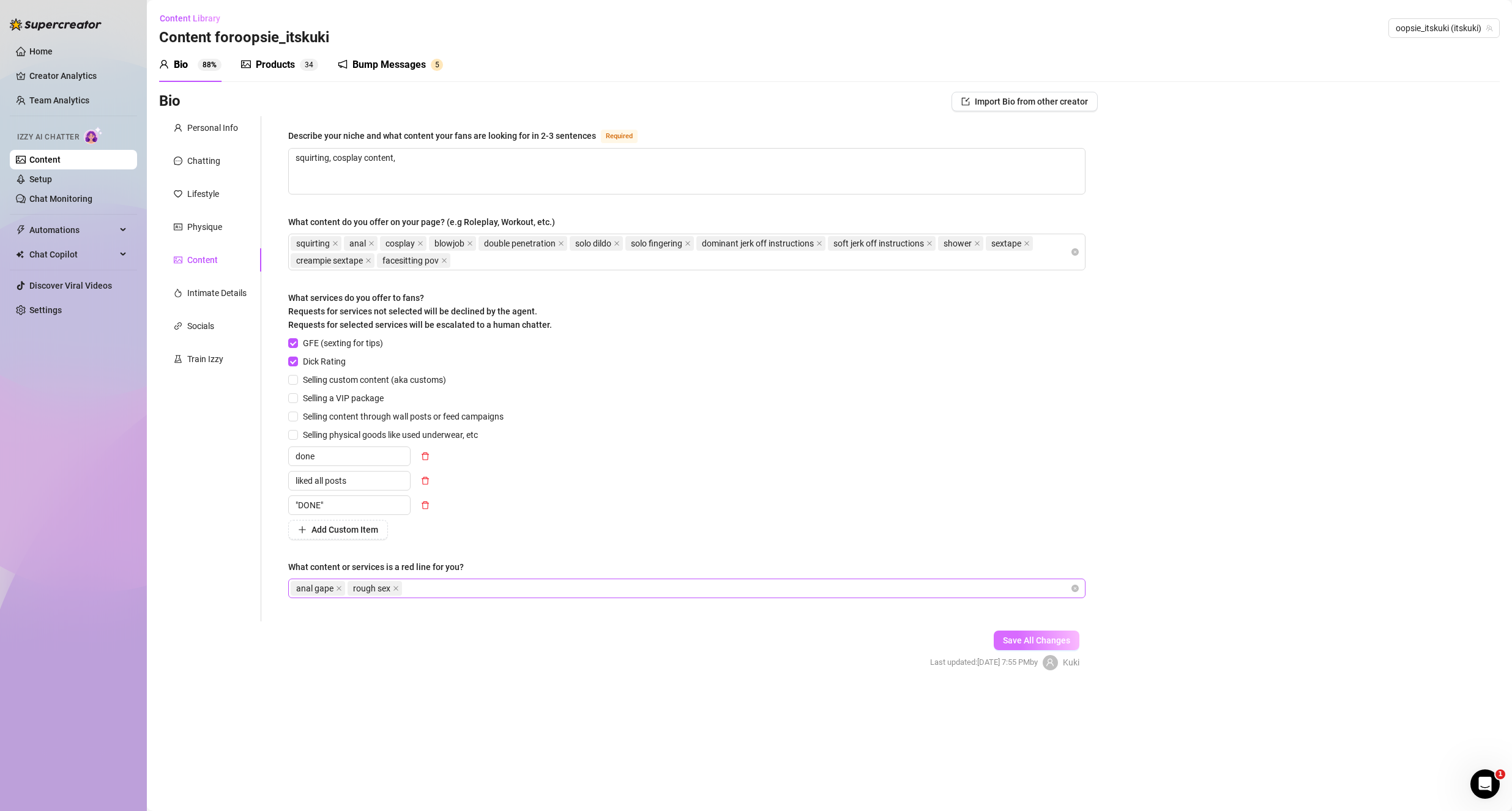
click at [1041, 632] on button "Save All Changes" at bounding box center [1037, 640] width 86 height 20
drag, startPoint x: 689, startPoint y: 619, endPoint x: 676, endPoint y: 618, distance: 13.0
click at [680, 620] on div "Describe your niche and what content your fans are looking for in 2-3 sentences…" at bounding box center [686, 368] width 822 height 505
click at [339, 587] on icon "close" at bounding box center [338, 588] width 6 height 6
click at [1060, 626] on div "Save All Changes Last updated: [DATE] 7:55 PM by [PERSON_NAME]" at bounding box center [1005, 651] width 186 height 58
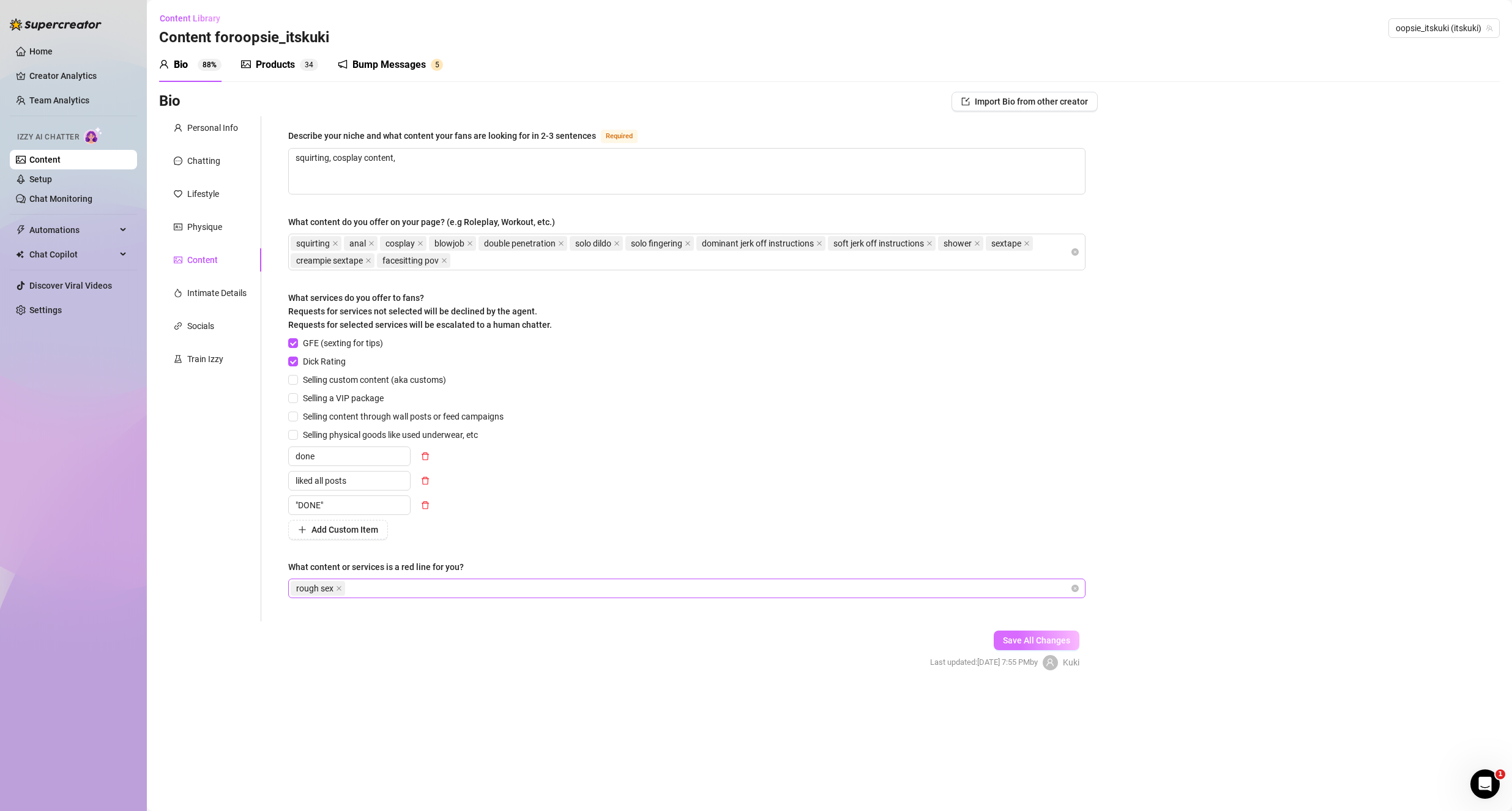
click at [1058, 640] on span "Save All Changes" at bounding box center [1036, 640] width 67 height 9
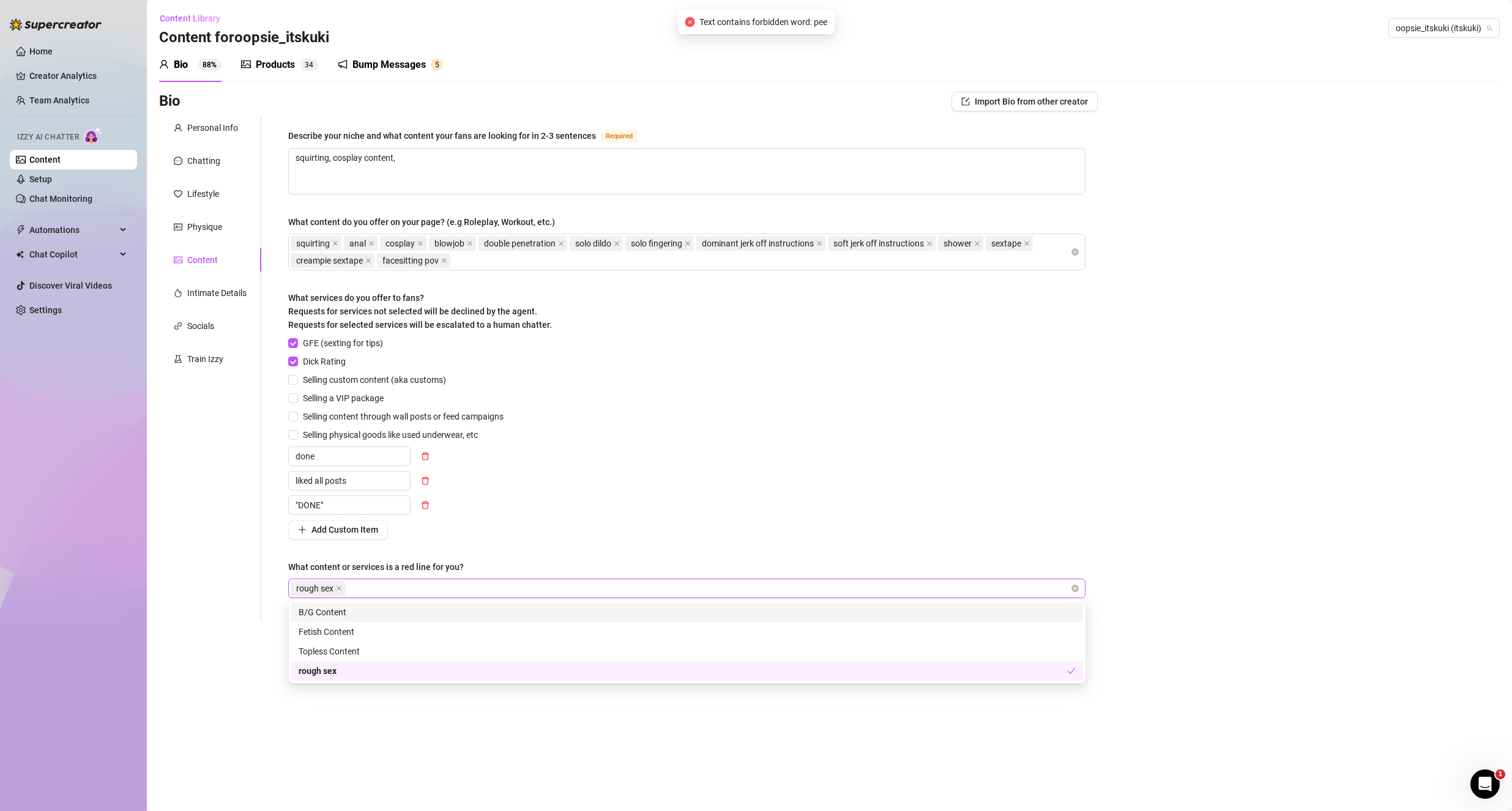
click at [881, 589] on div "rough sex" at bounding box center [681, 589] width 780 height 17
click at [730, 524] on div "GFE (sexting for tips) Dick Rating Selling custom content (aka customs) Selling…" at bounding box center [687, 438] width 798 height 203
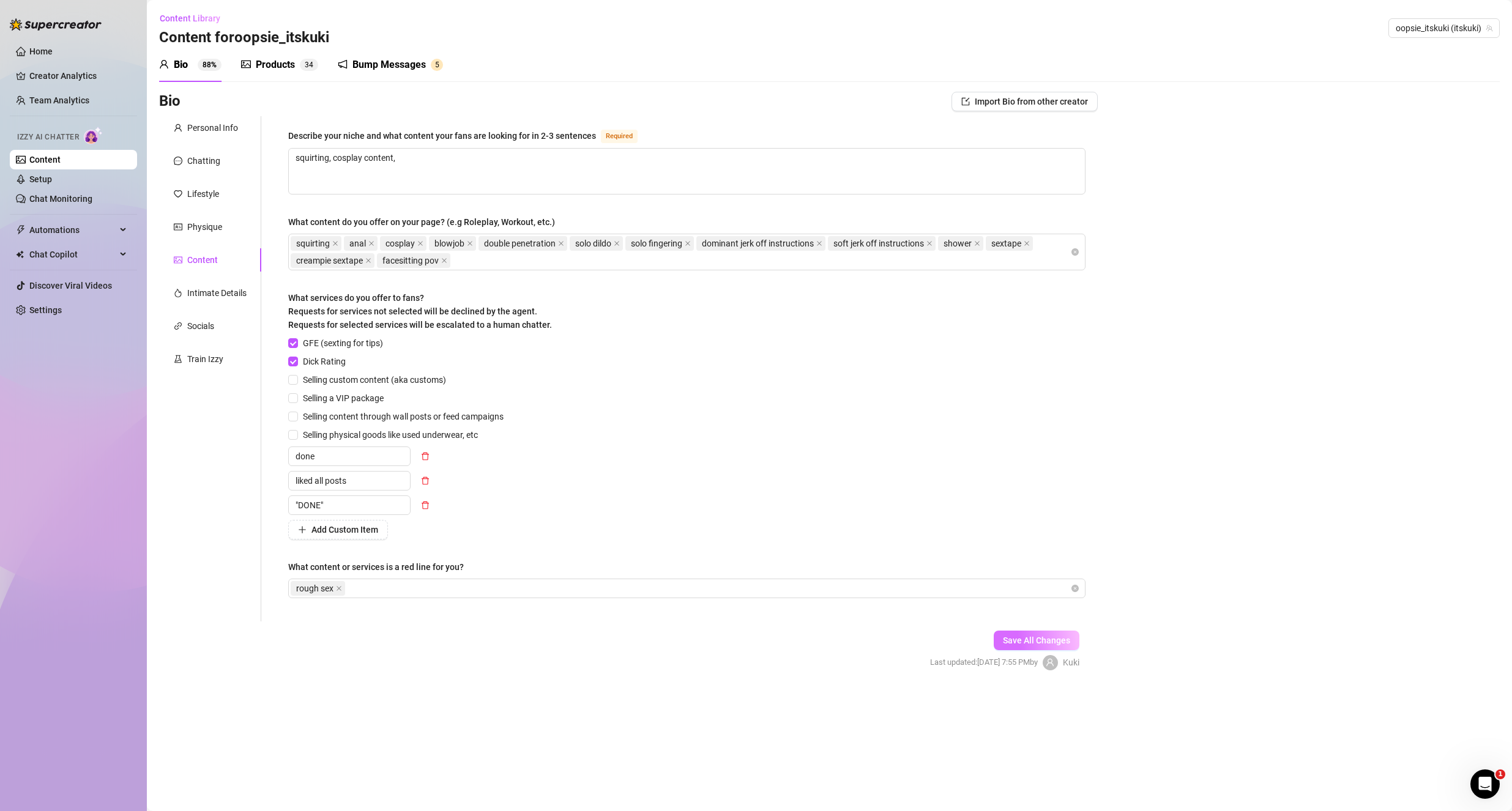
click at [1029, 642] on span "Save All Changes" at bounding box center [1036, 640] width 67 height 9
click at [218, 299] on div "Intimate Details" at bounding box center [216, 294] width 59 height 14
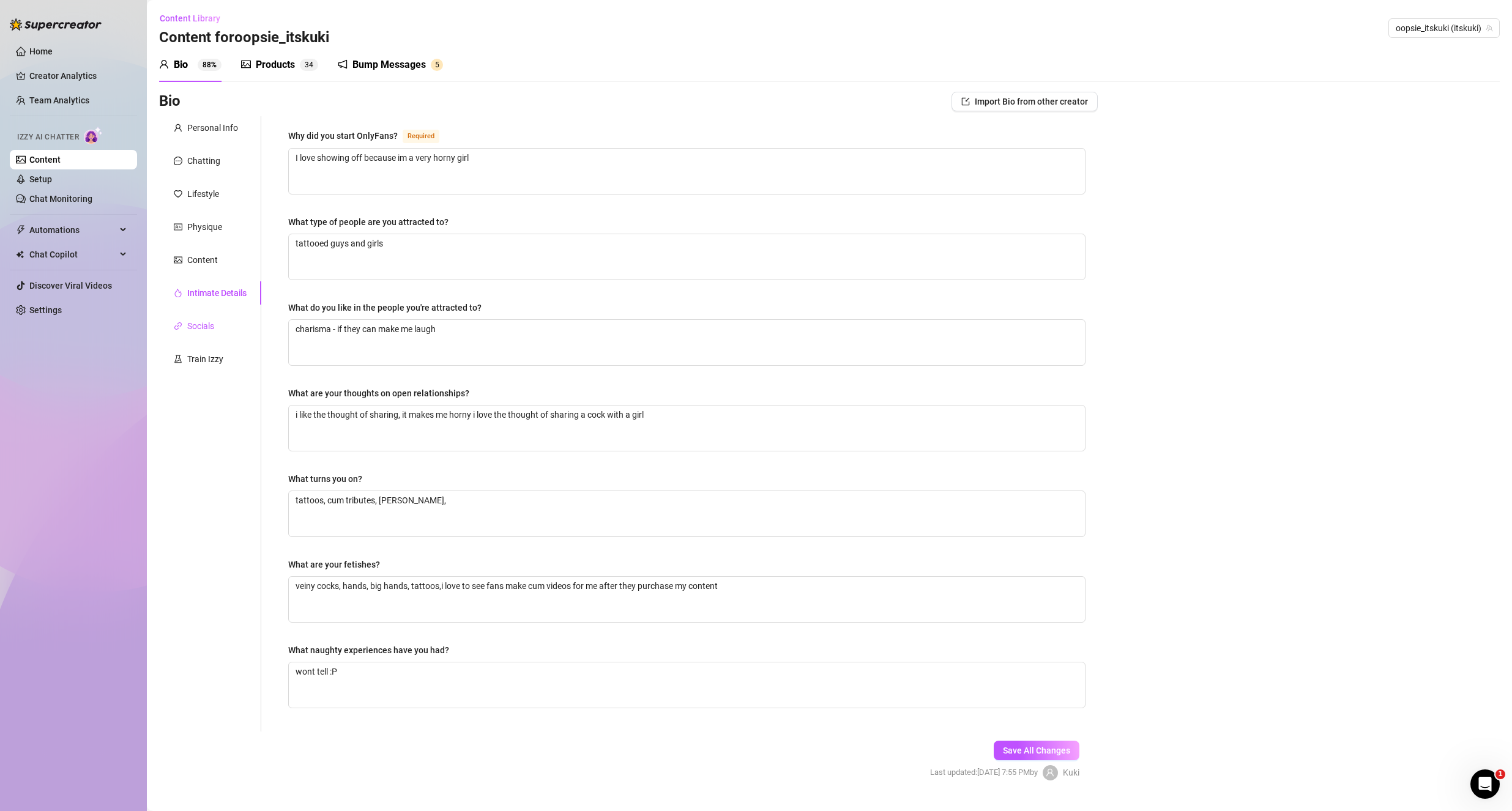
click at [213, 329] on div "Socials" at bounding box center [200, 326] width 27 height 14
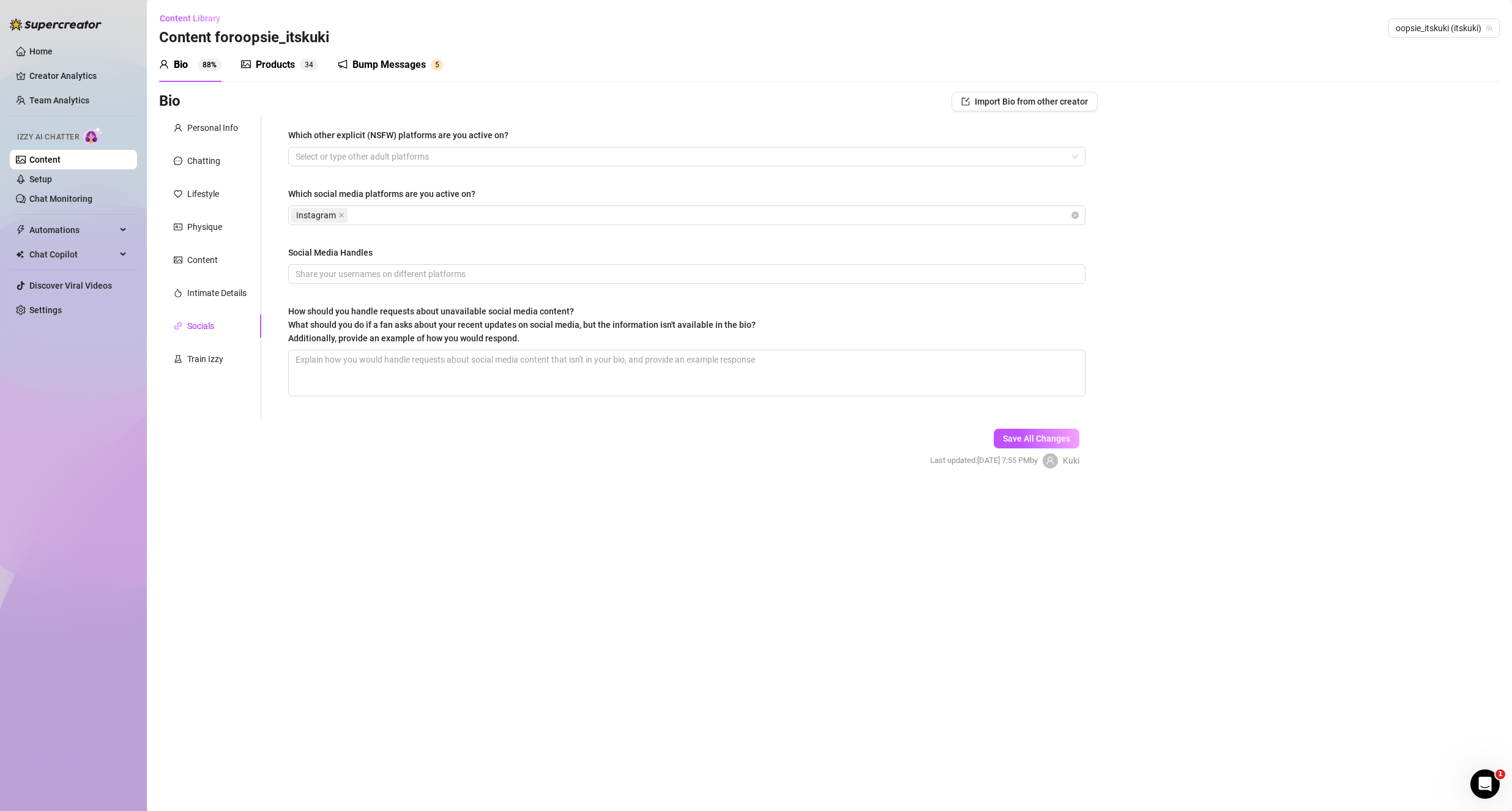
click at [204, 342] on div "Personal Info Chatting Lifestyle Physique Content Intimate Details Socials Trai…" at bounding box center [209, 268] width 102 height 304
click at [210, 362] on div "Train Izzy" at bounding box center [205, 360] width 36 height 14
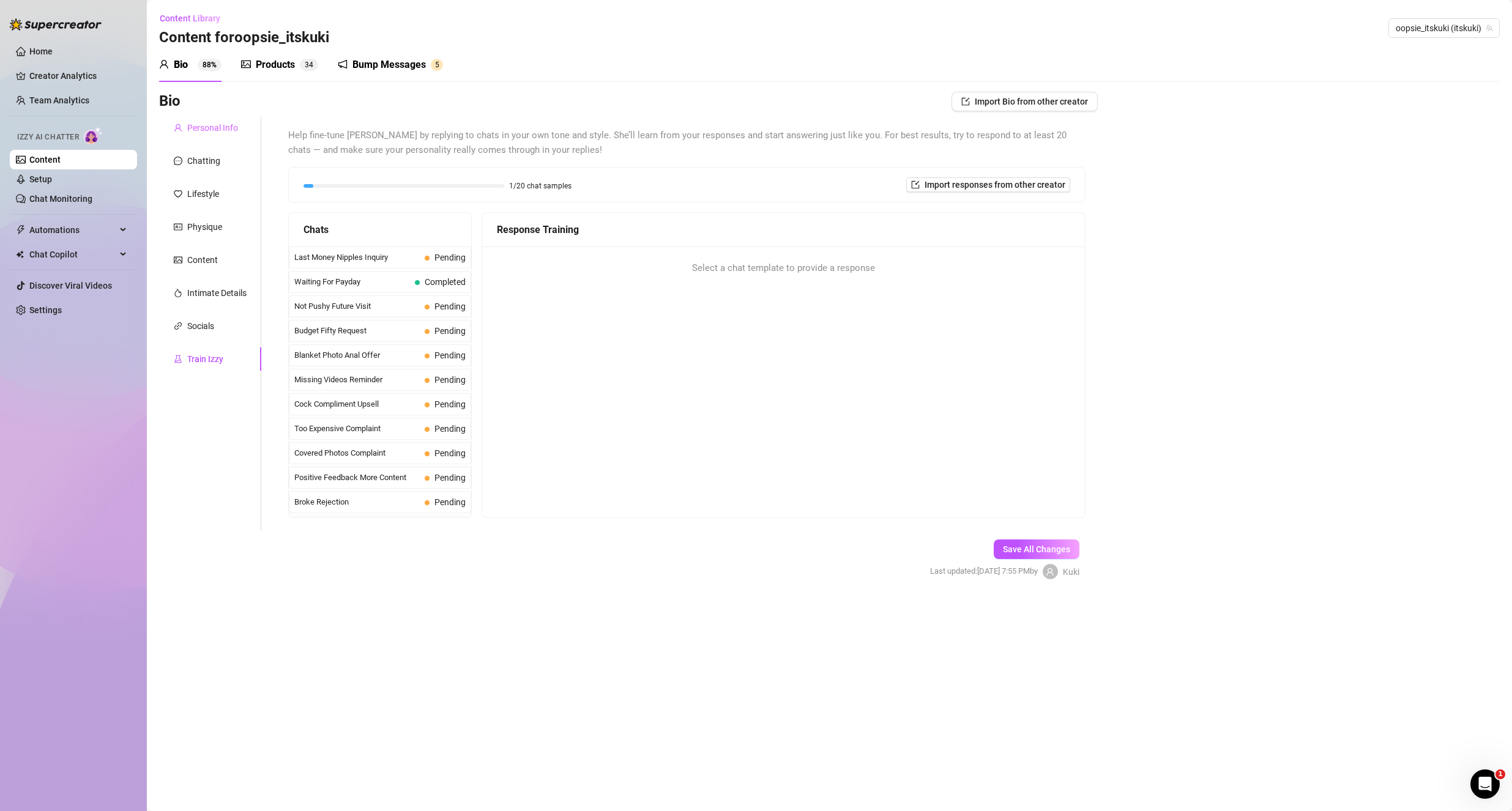
click at [228, 118] on div "Personal Info" at bounding box center [209, 127] width 102 height 23
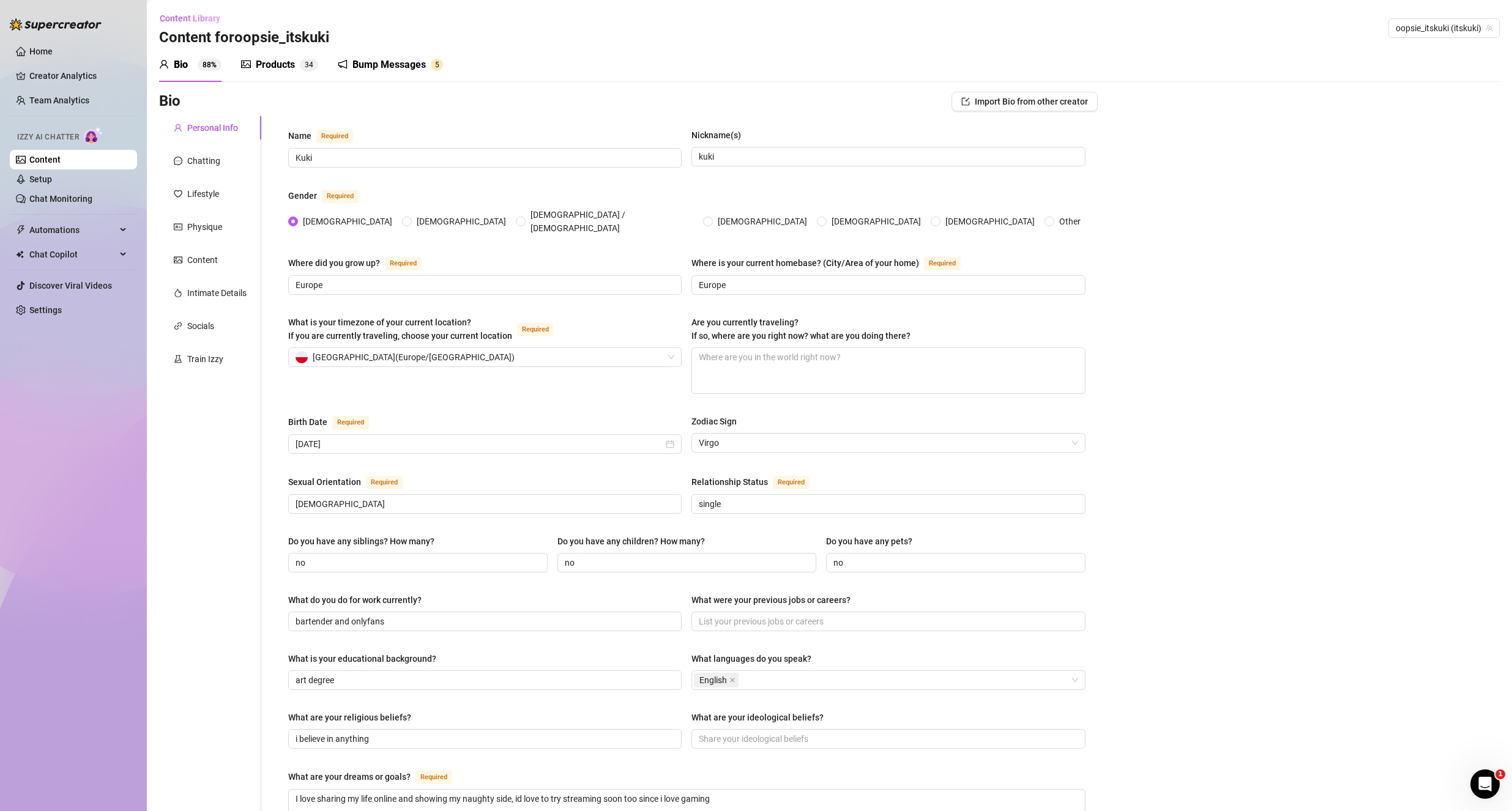
click at [282, 65] on div "Products" at bounding box center [276, 64] width 39 height 15
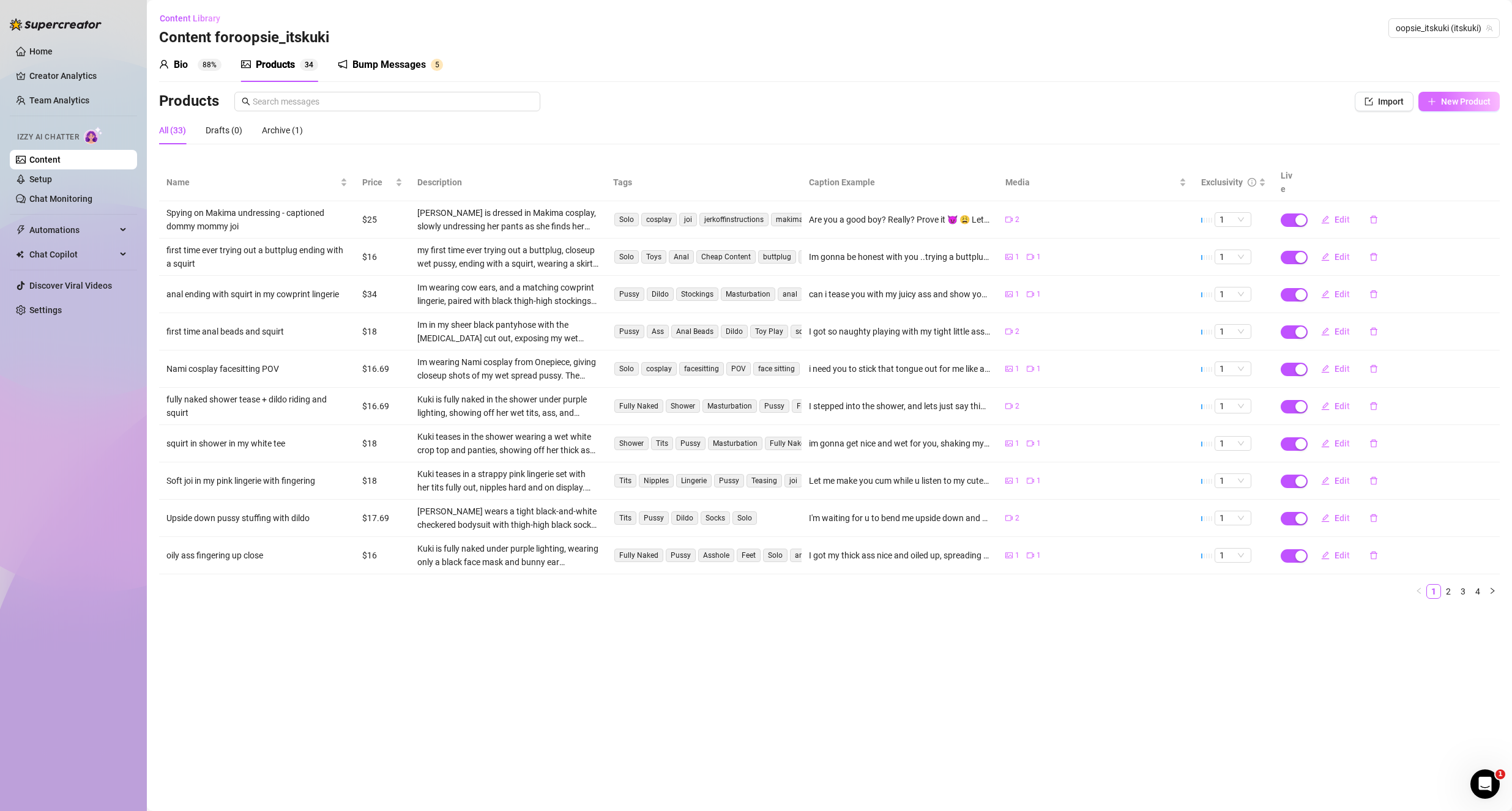
click at [1468, 103] on span "New Product" at bounding box center [1466, 101] width 50 height 9
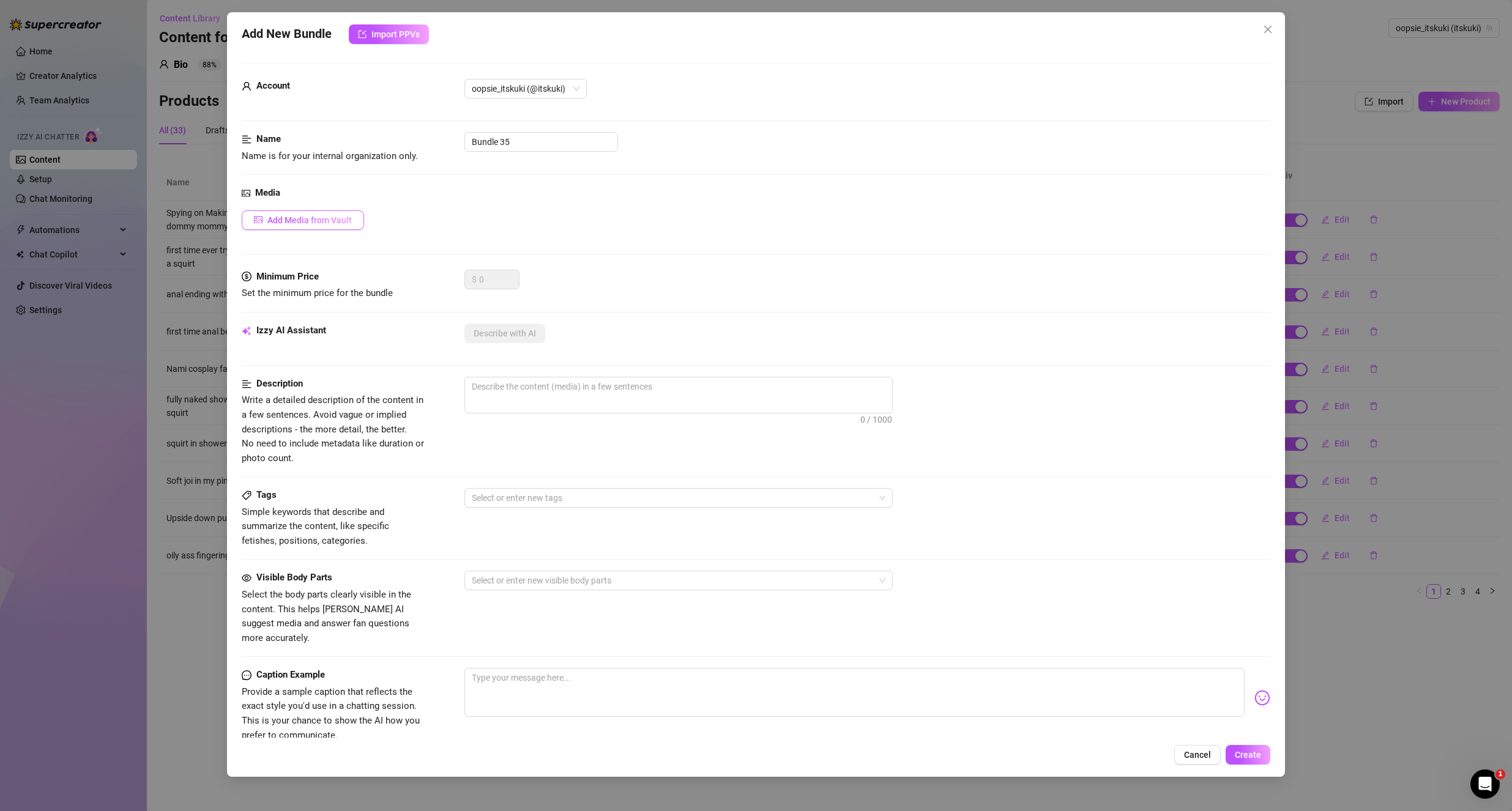
click at [290, 220] on span "Add Media from Vault" at bounding box center [310, 220] width 84 height 9
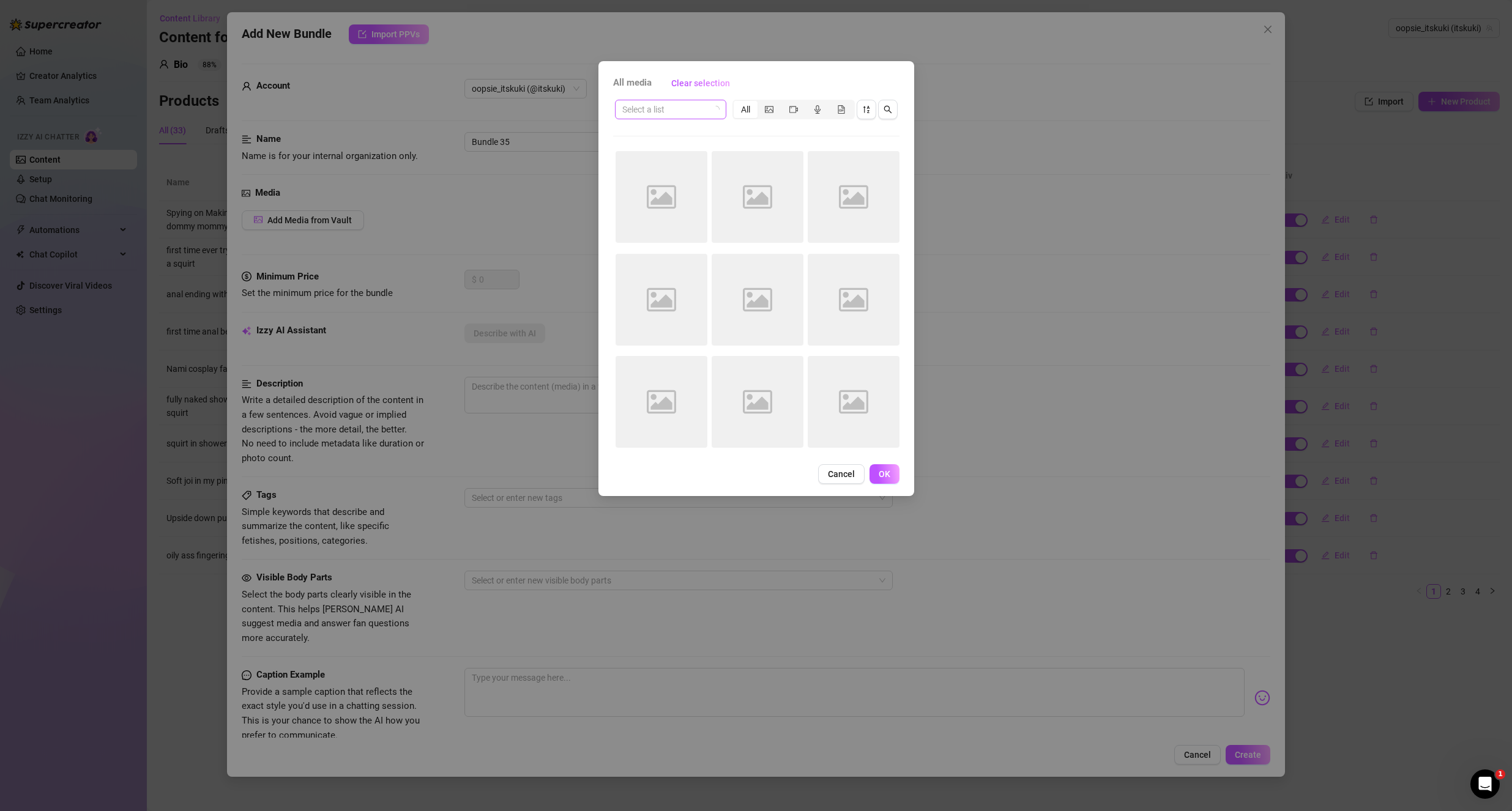
click at [691, 111] on input "search" at bounding box center [665, 109] width 86 height 18
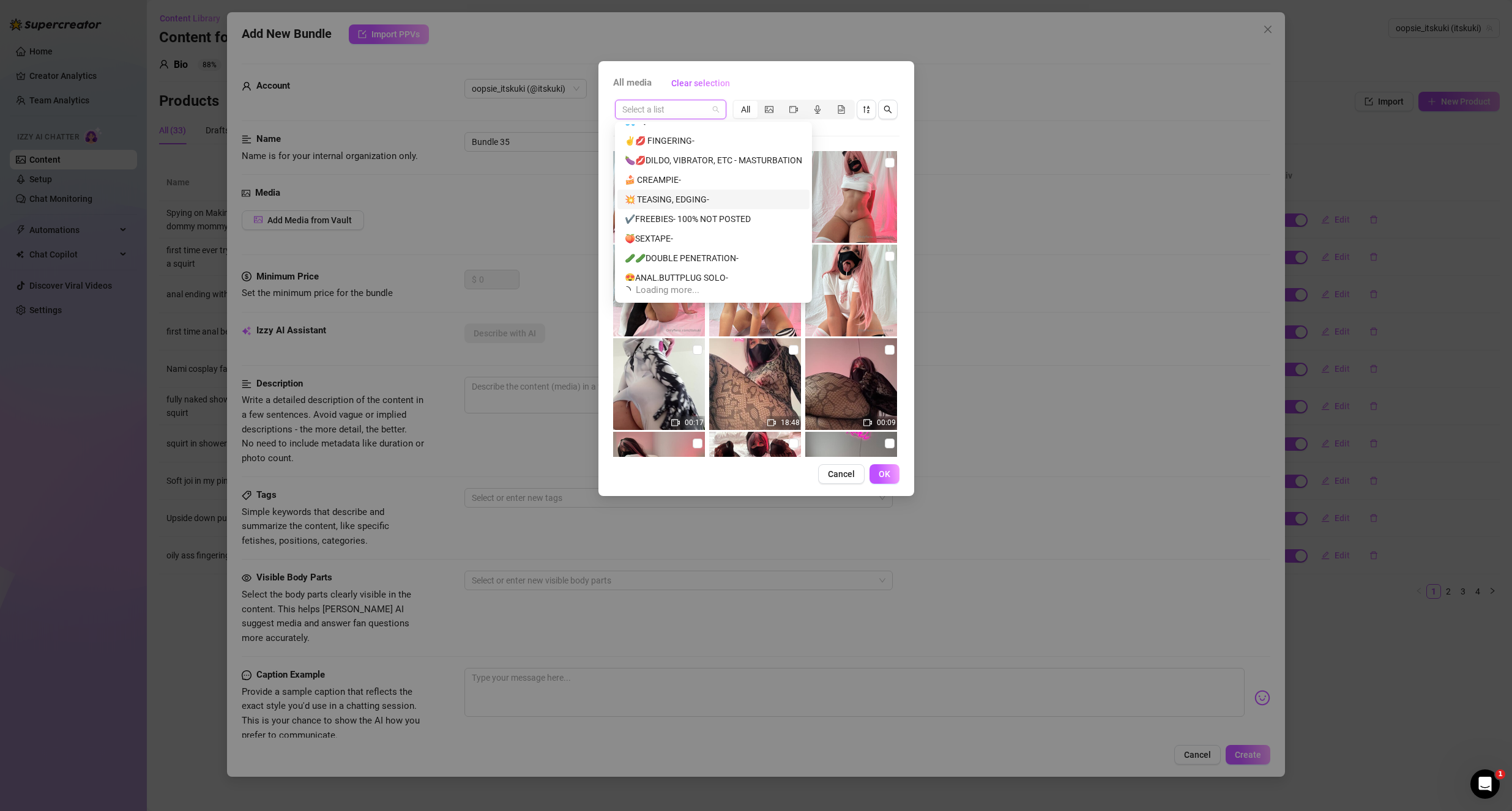
scroll to position [39, 0]
drag, startPoint x: 746, startPoint y: 235, endPoint x: 721, endPoint y: 263, distance: 37.5
click at [721, 263] on div "💦SQUIRT- ✌️💋 FINGERING- 🍆💋DILDO, VIBRATOR, ETC - MASTURBATION 🍰 CREAMPIE- 💥 TEA…" at bounding box center [713, 183] width 192 height 196
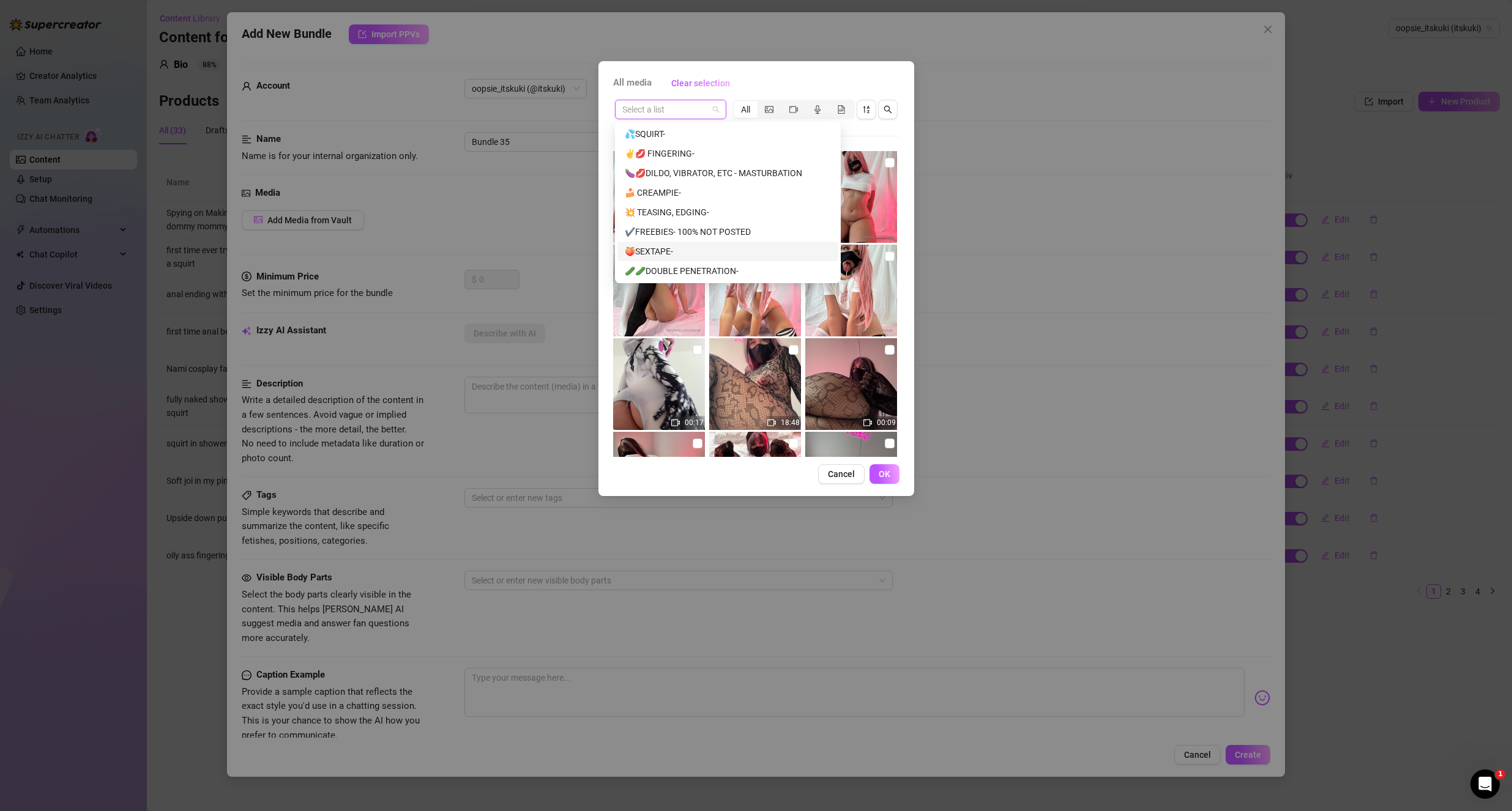
scroll to position [61, 0]
click at [717, 176] on div "✔️FREEBIES- 100% NOT POSTED" at bounding box center [728, 171] width 206 height 14
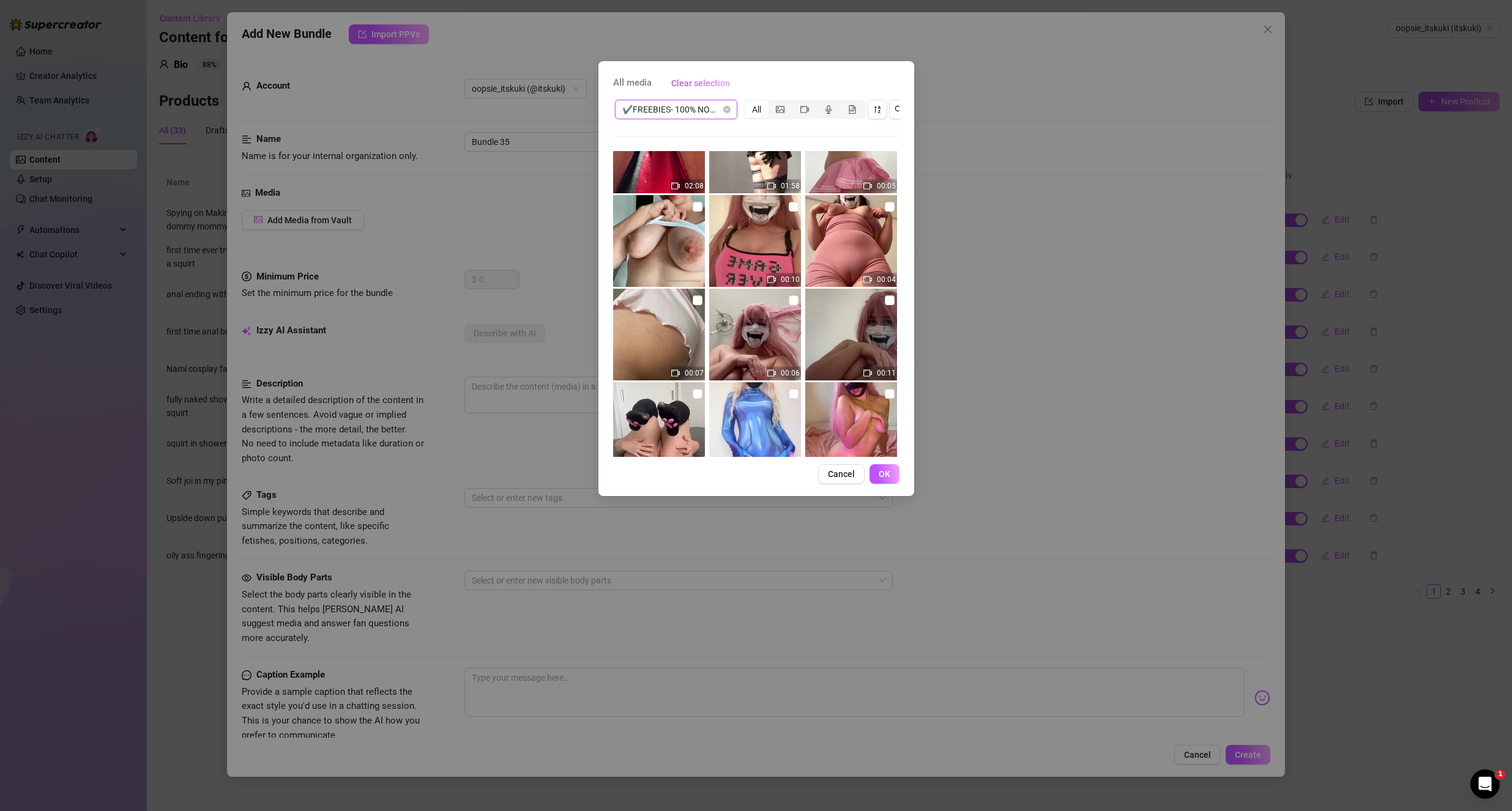
scroll to position [123, 0]
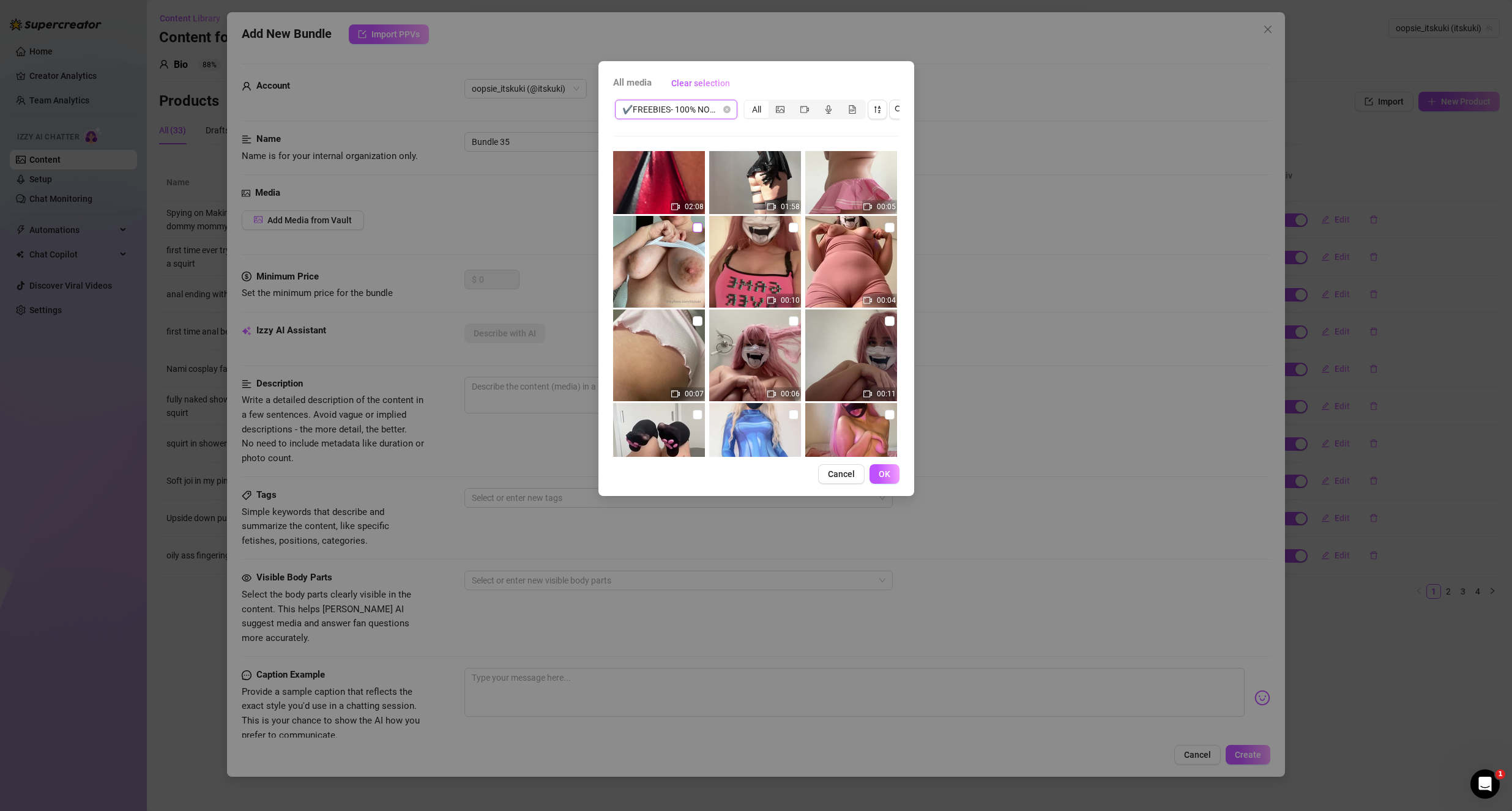
click at [695, 229] on input "checkbox" at bounding box center [697, 227] width 9 height 9
checkbox input "true"
click at [888, 479] on span "OK" at bounding box center [885, 474] width 12 height 9
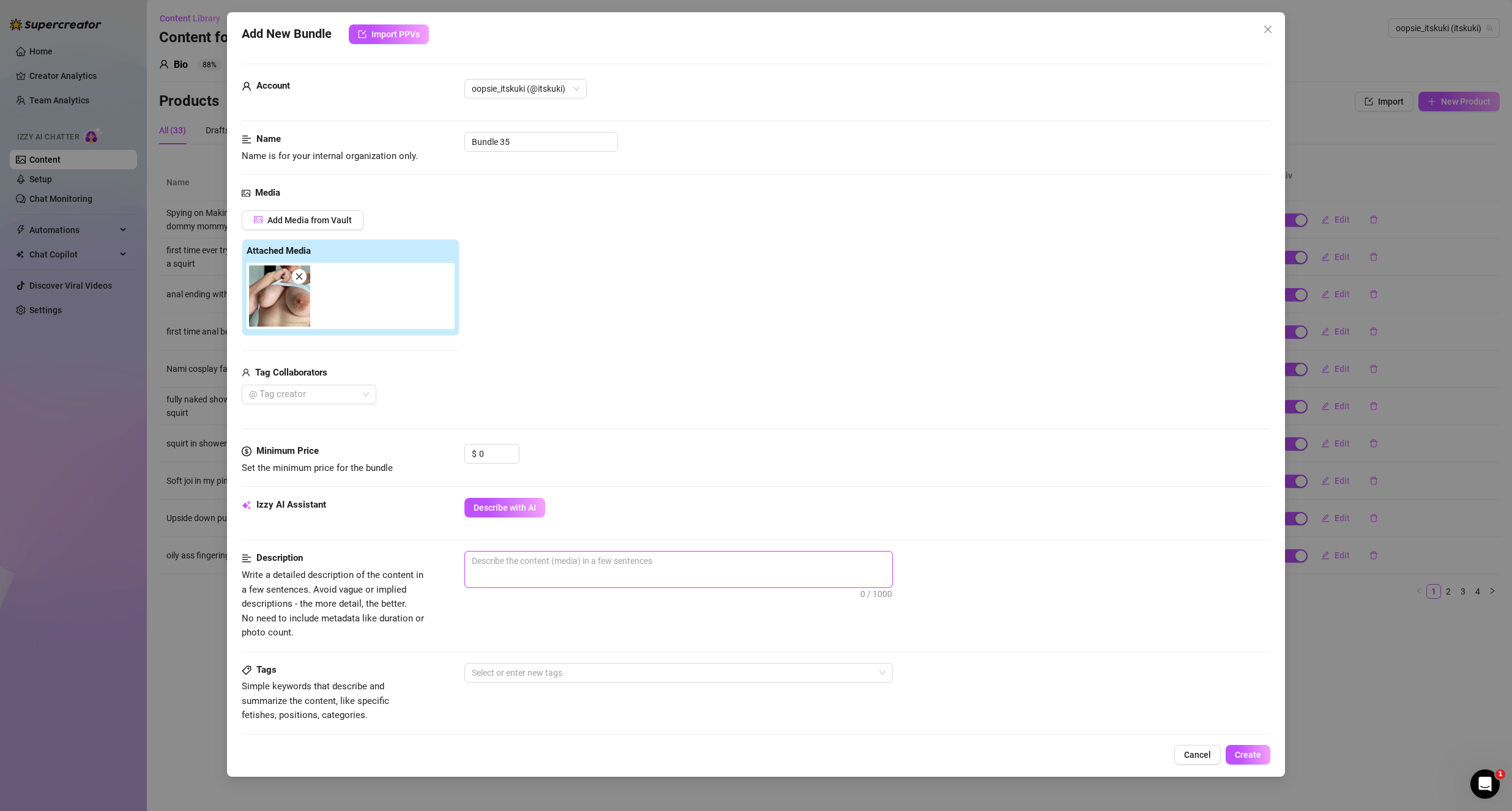
click at [540, 555] on textarea at bounding box center [679, 560] width 428 height 18
type textarea "n"
click at [642, 627] on div "Description Write a detailed description of the content in a few sentences. Avo…" at bounding box center [756, 595] width 1029 height 88
click at [494, 560] on textarea "Picture without head focused only on bare titties. Nipples showing, shirt rolle…" at bounding box center [679, 560] width 428 height 18
click at [499, 555] on textarea "Picture without head focused only on bare titties. Nipples showing, shirt rolle…" at bounding box center [679, 560] width 428 height 18
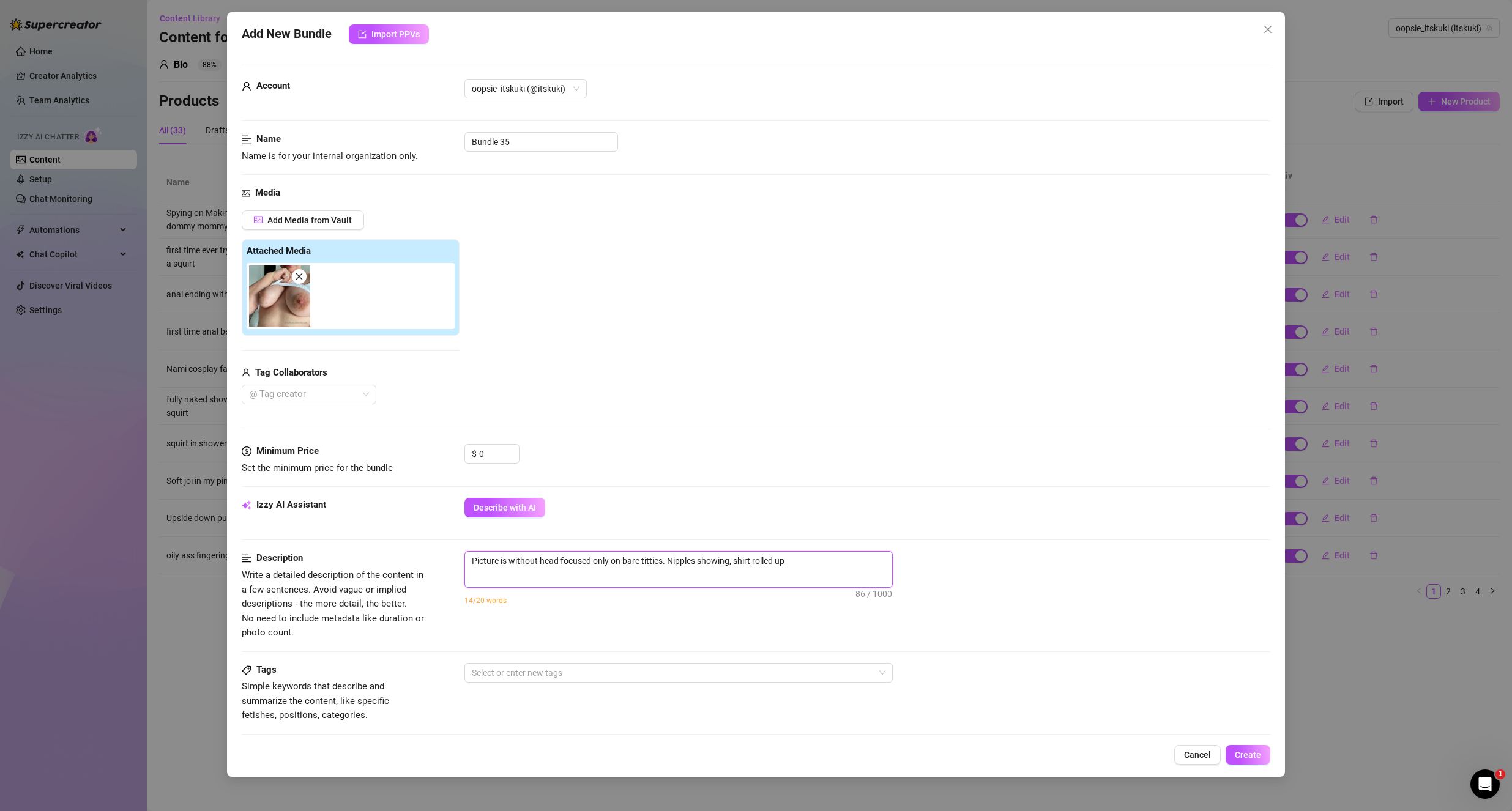
click at [562, 561] on textarea "Picture is without head focused only on bare titties. Nipples showing, shirt ro…" at bounding box center [679, 560] width 428 height 18
click at [645, 561] on textarea "Picture is without head focused only on bare titties. Nipples showing, shirt ro…" at bounding box center [679, 560] width 428 height 18
click at [744, 569] on textarea "Picture is without head focused only on bare titties. Nipples showing, shirt ro…" at bounding box center [679, 560] width 428 height 18
click at [794, 561] on textarea "Picture is without head focused only on bare titties. Nipples showing, shirt ro…" at bounding box center [679, 560] width 428 height 18
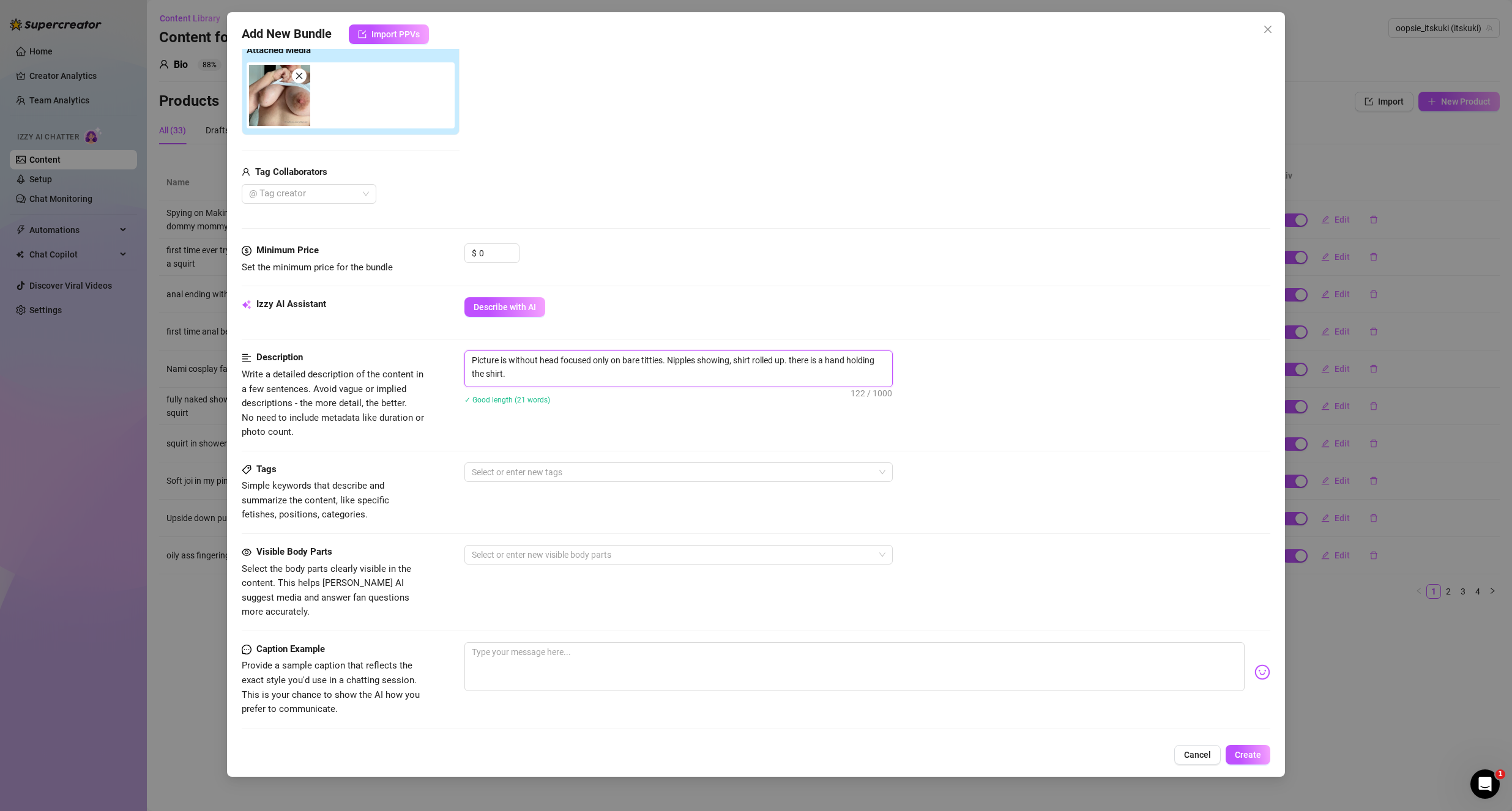
scroll to position [306, 0]
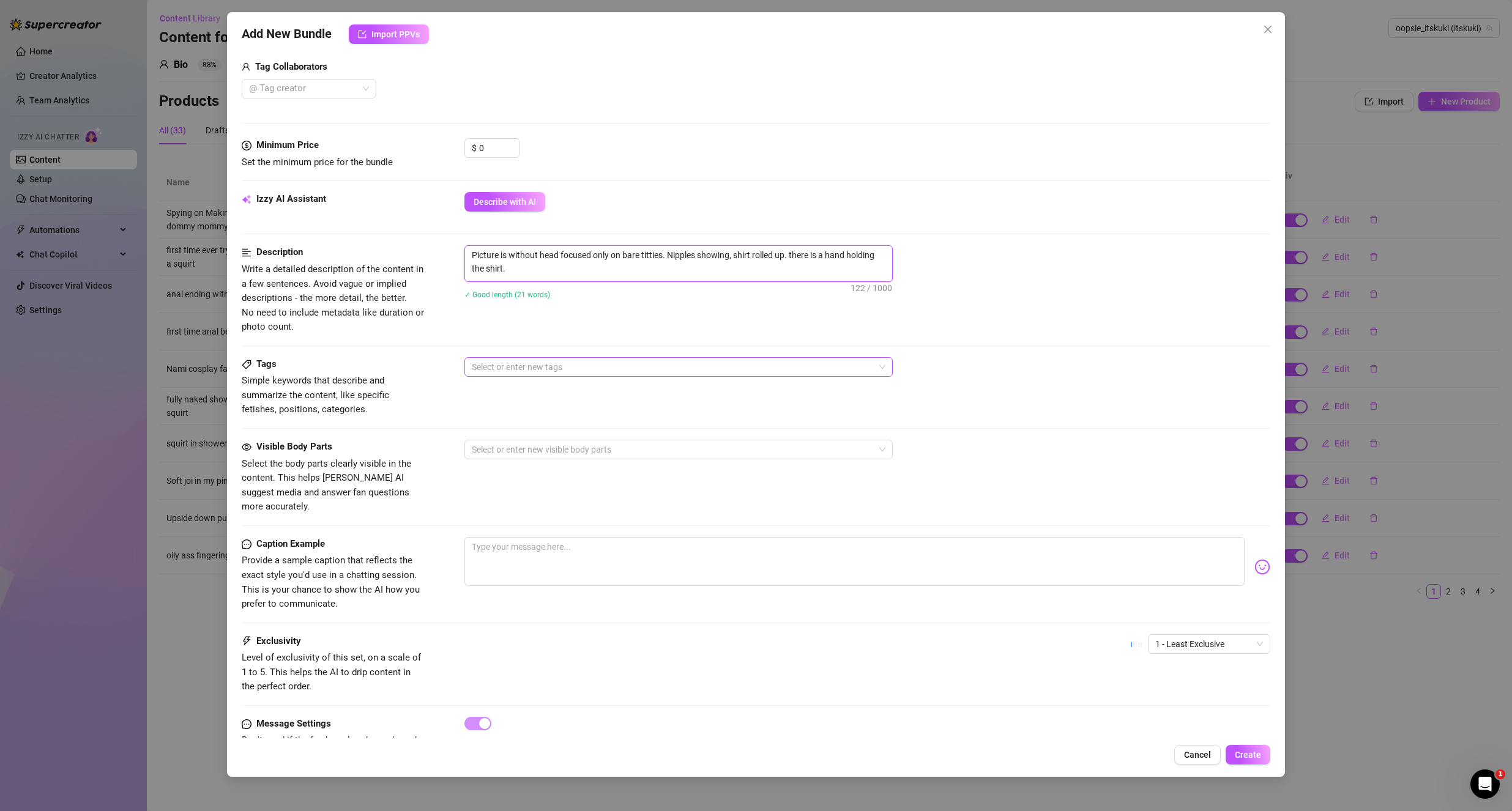
click at [578, 366] on div at bounding box center [672, 367] width 410 height 17
type textarea "Picture is without head focused only on bare titties. Nipples showing, shirt ro…"
click at [566, 366] on div at bounding box center [672, 367] width 410 height 17
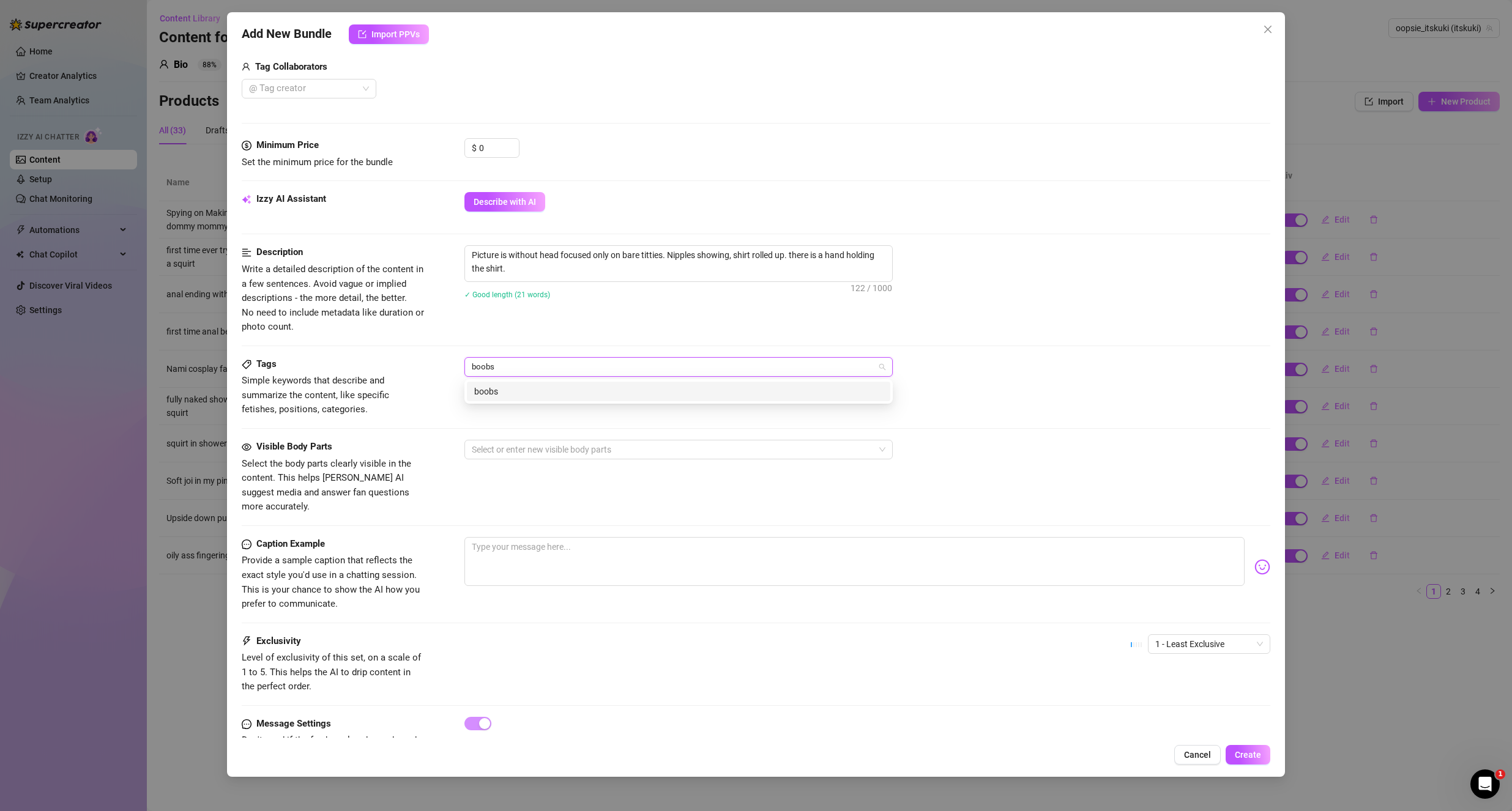
type input "boobs"
click at [579, 331] on div "Description Write a detailed description of the content in a few sentences. Avo…" at bounding box center [756, 289] width 1029 height 88
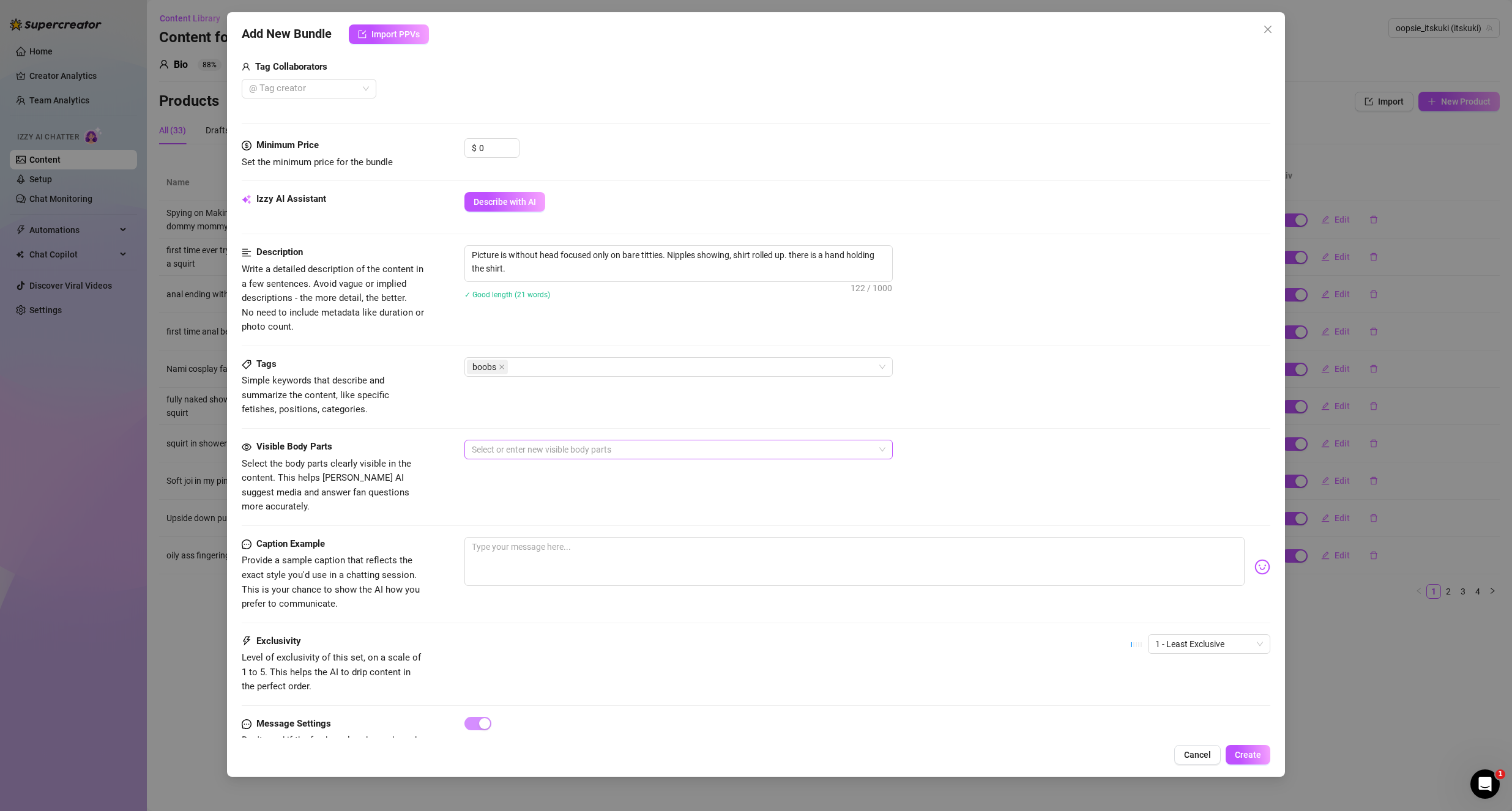
click at [536, 451] on div at bounding box center [672, 450] width 410 height 17
click at [539, 511] on div "Boobs (Nipples Visible)" at bounding box center [678, 513] width 409 height 14
click at [833, 758] on div "Cancel Create" at bounding box center [756, 754] width 1029 height 20
click at [519, 544] on textarea at bounding box center [855, 561] width 781 height 49
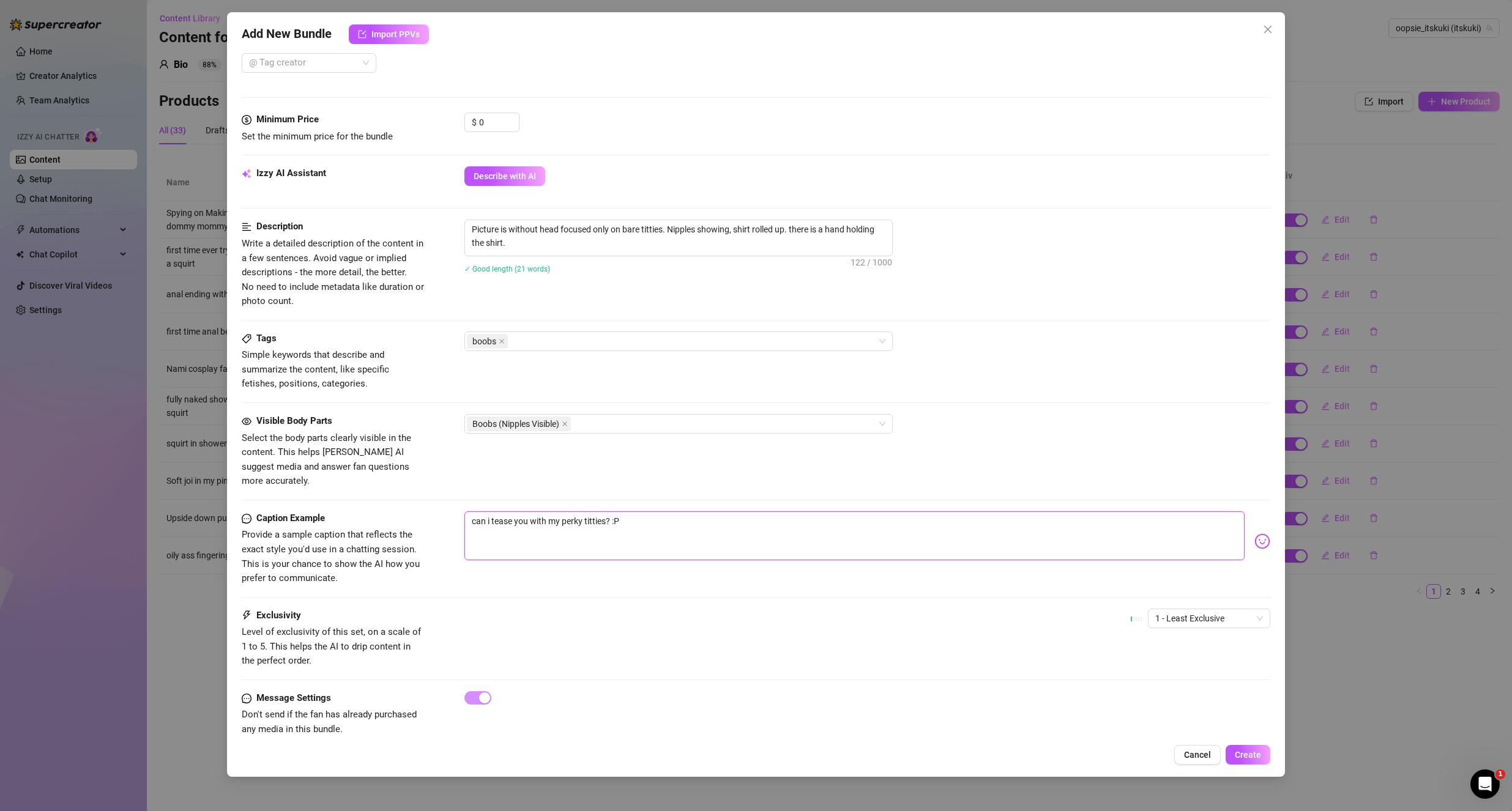
scroll to position [339, 0]
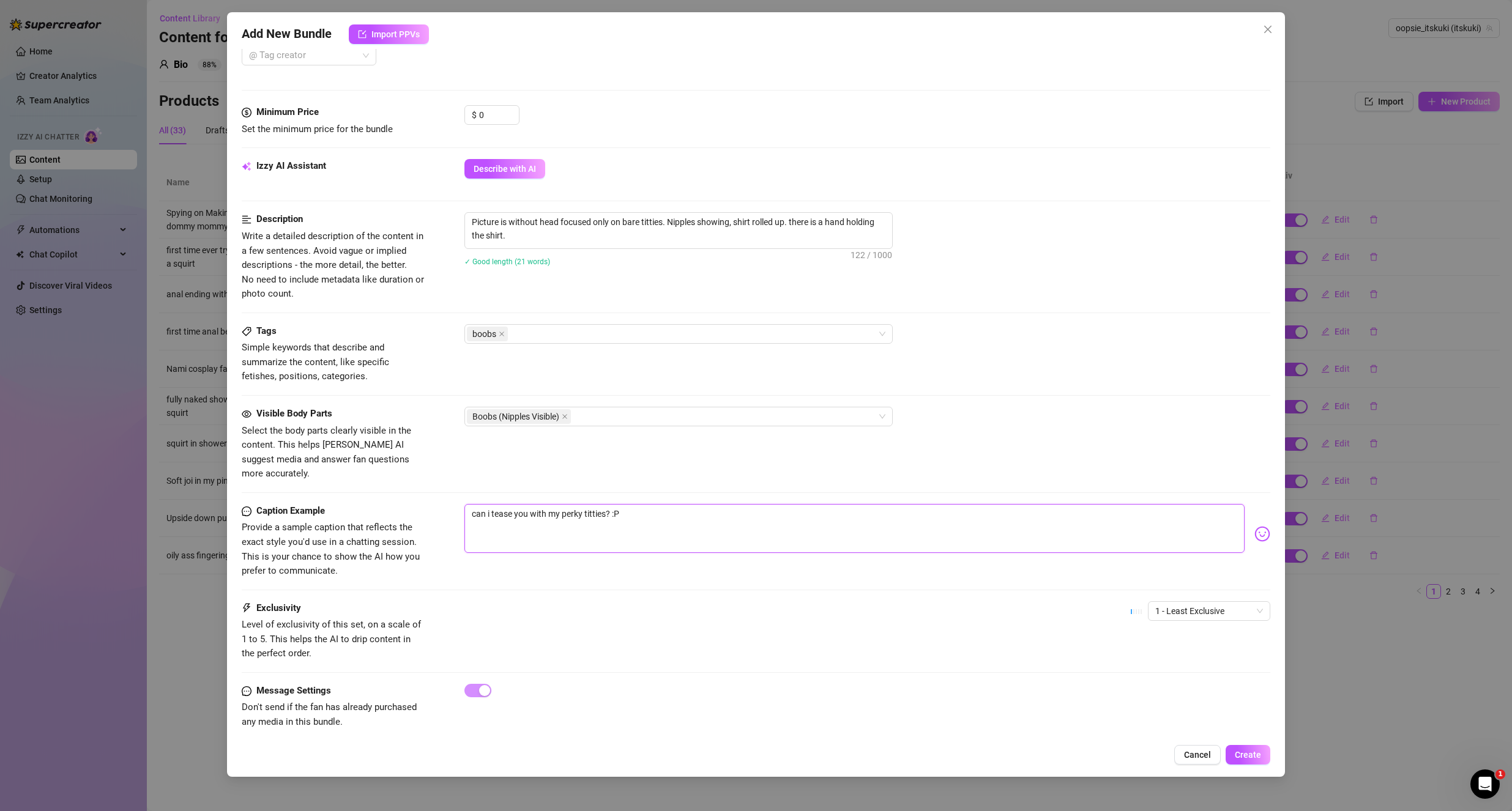
type textarea "can i tease you with my perky titties? :P"
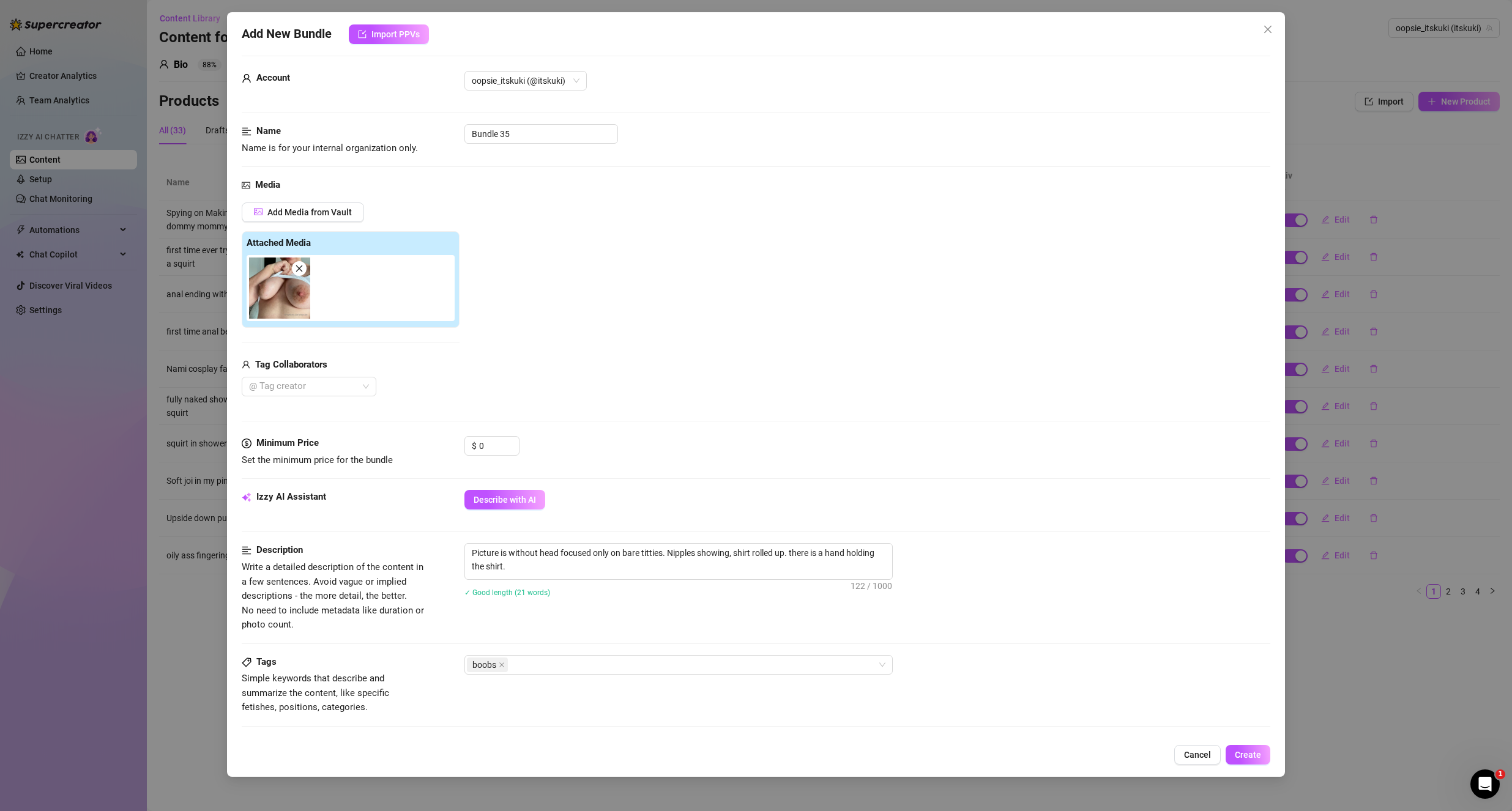
scroll to position [0, 0]
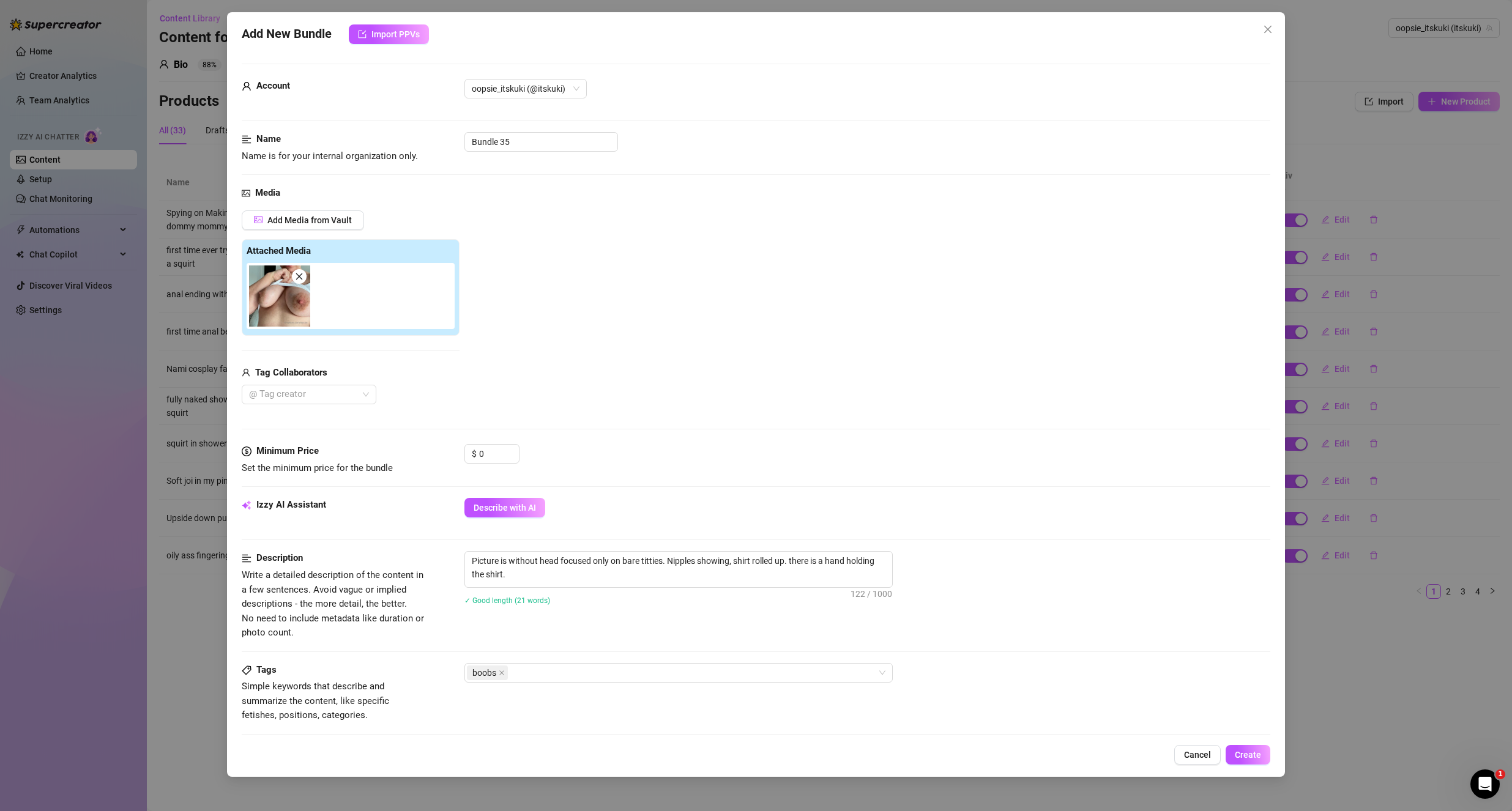
drag, startPoint x: 847, startPoint y: 655, endPoint x: 853, endPoint y: 609, distance: 46.4
drag, startPoint x: 543, startPoint y: 140, endPoint x: 349, endPoint y: 154, distance: 194.5
click at [355, 151] on div "Name Name is for your internal organization only. Bundle 35" at bounding box center [756, 148] width 1029 height 31
type input "FREE1"
click at [1245, 753] on span "Create" at bounding box center [1248, 754] width 27 height 9
